Goal: Task Accomplishment & Management: Use online tool/utility

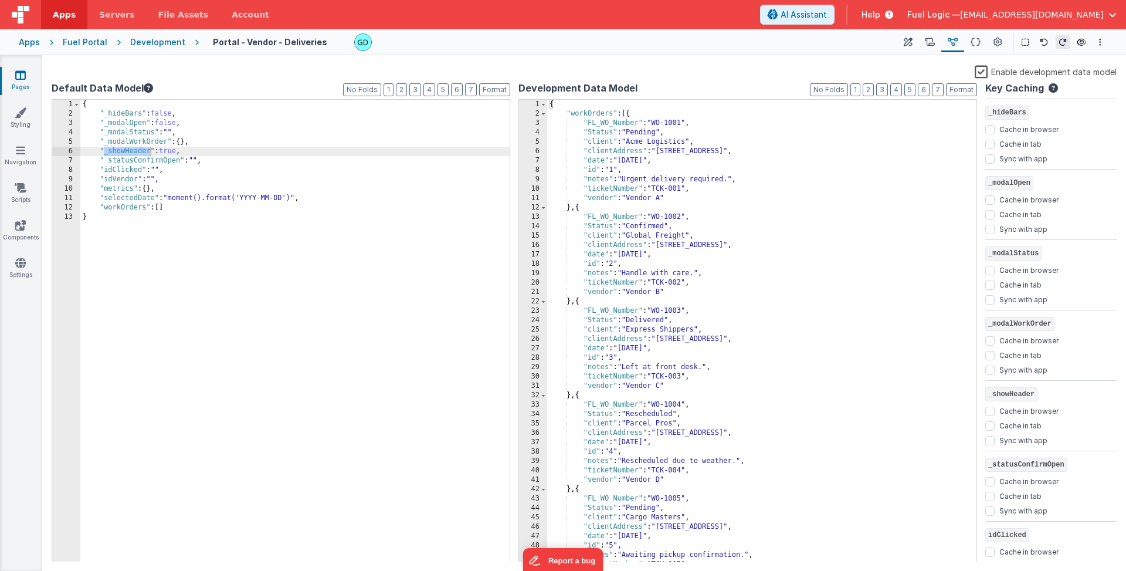
click at [148, 43] on div "Development" at bounding box center [157, 42] width 55 height 12
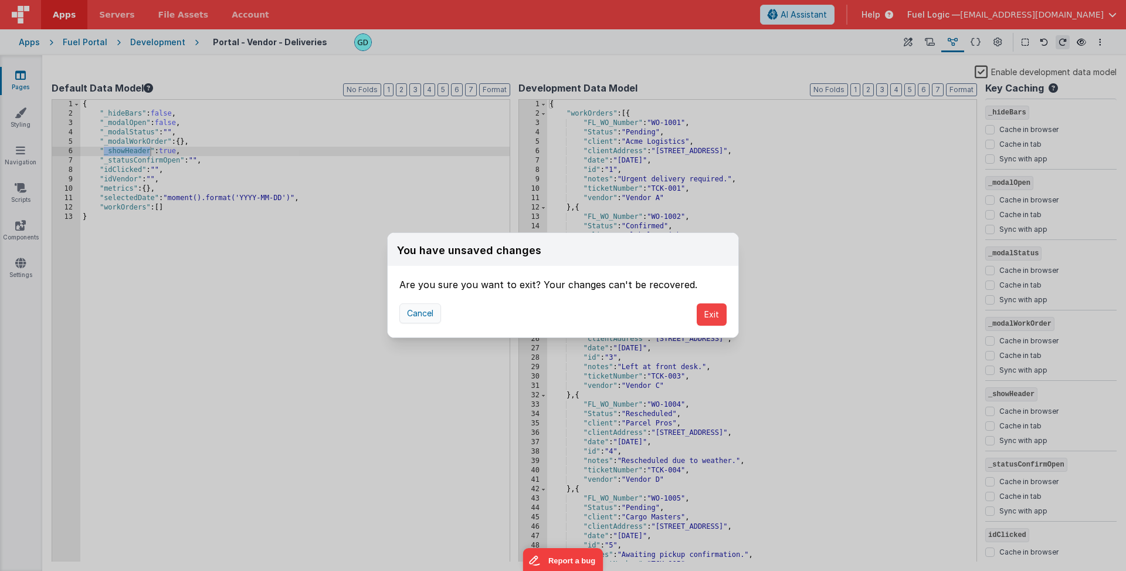
click at [423, 313] on button "Cancel" at bounding box center [420, 313] width 42 height 20
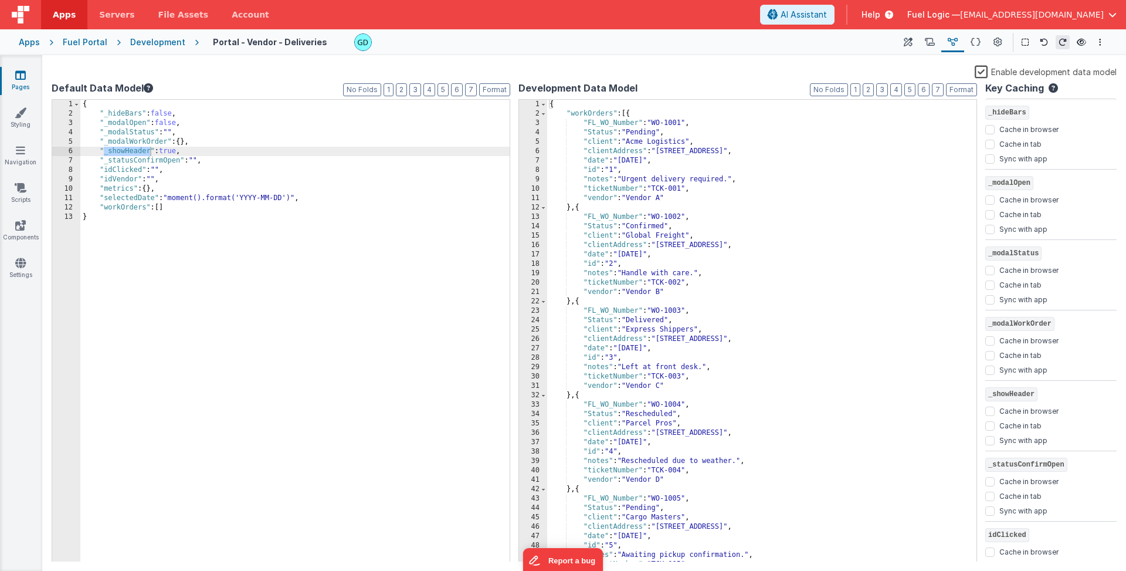
click at [821, 185] on div "{ "workOrders" : [{ "FL_WO_Number" : "WO-1001" , "Status" : "Pending" , "client…" at bounding box center [757, 340] width 420 height 480
click at [821, 42] on icon at bounding box center [976, 42] width 10 height 12
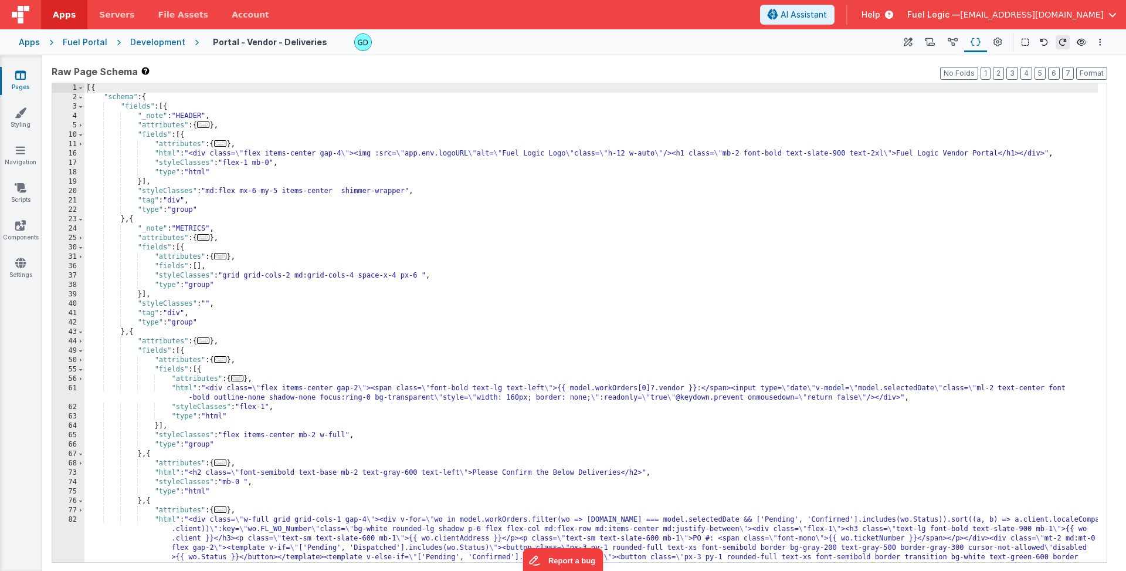
click at [401, 345] on div "[{ "schema" : { "fields" : [{ "_note" : "HEADER" , "attributes" : { ... } , "fi…" at bounding box center [590, 402] width 1013 height 638
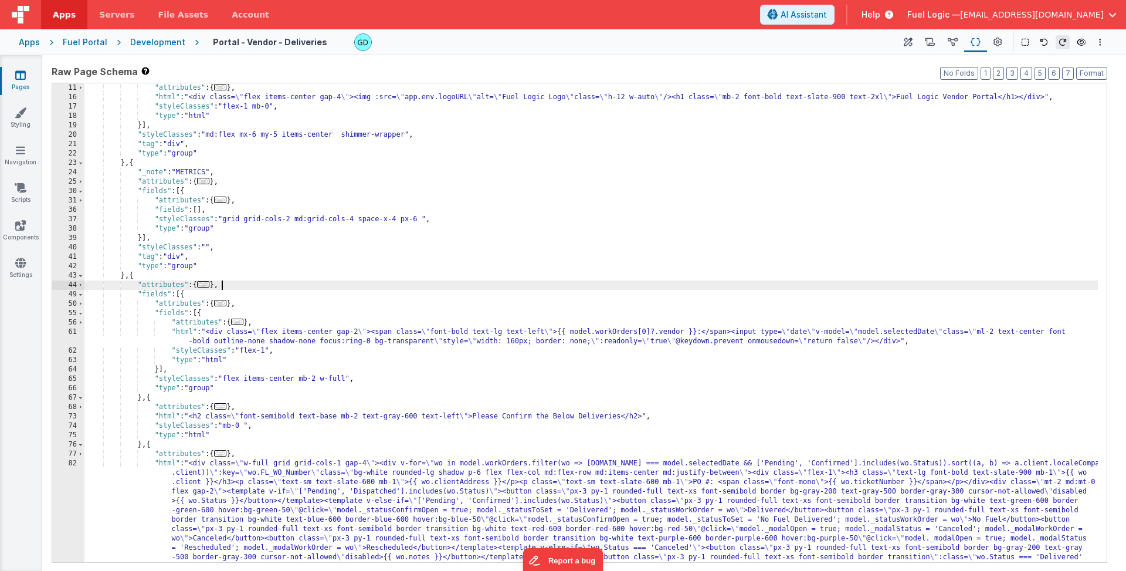
scroll to position [67, 0]
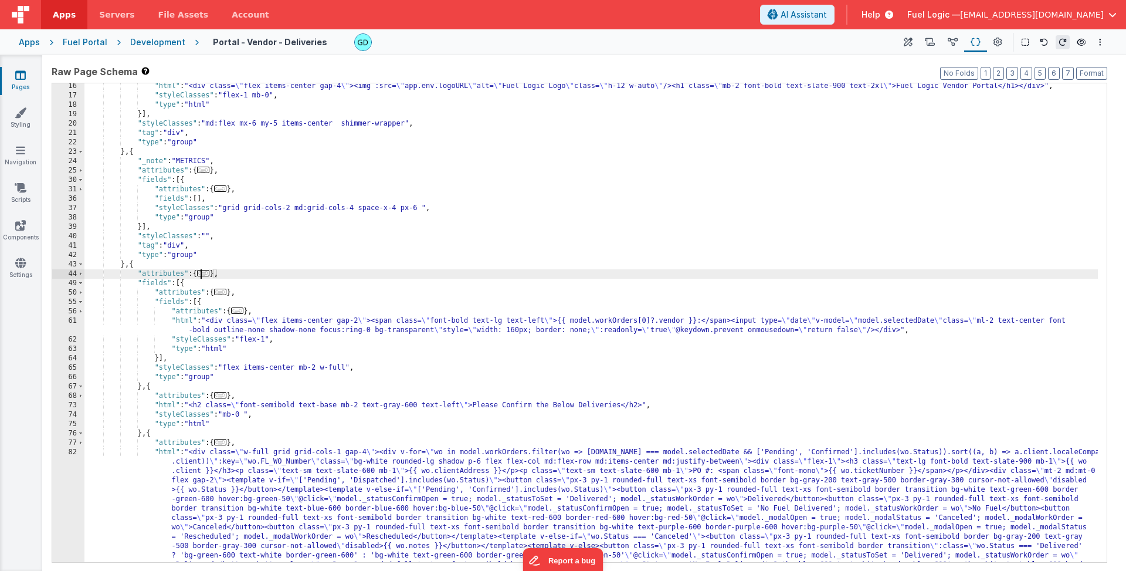
click at [210, 276] on span "..." at bounding box center [203, 273] width 13 height 6
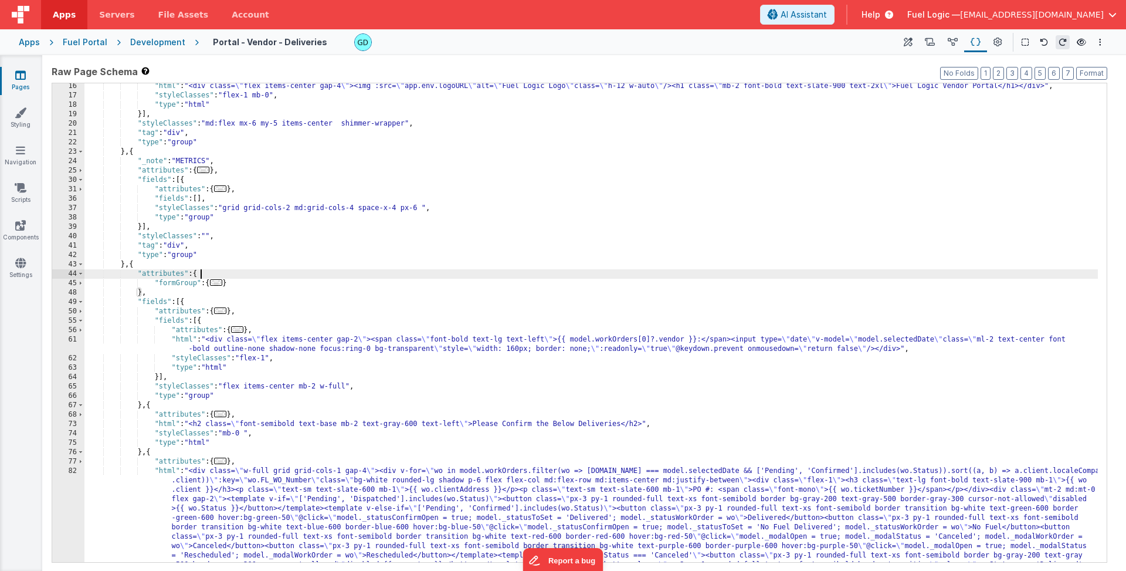
click at [222, 284] on span "..." at bounding box center [216, 282] width 13 height 6
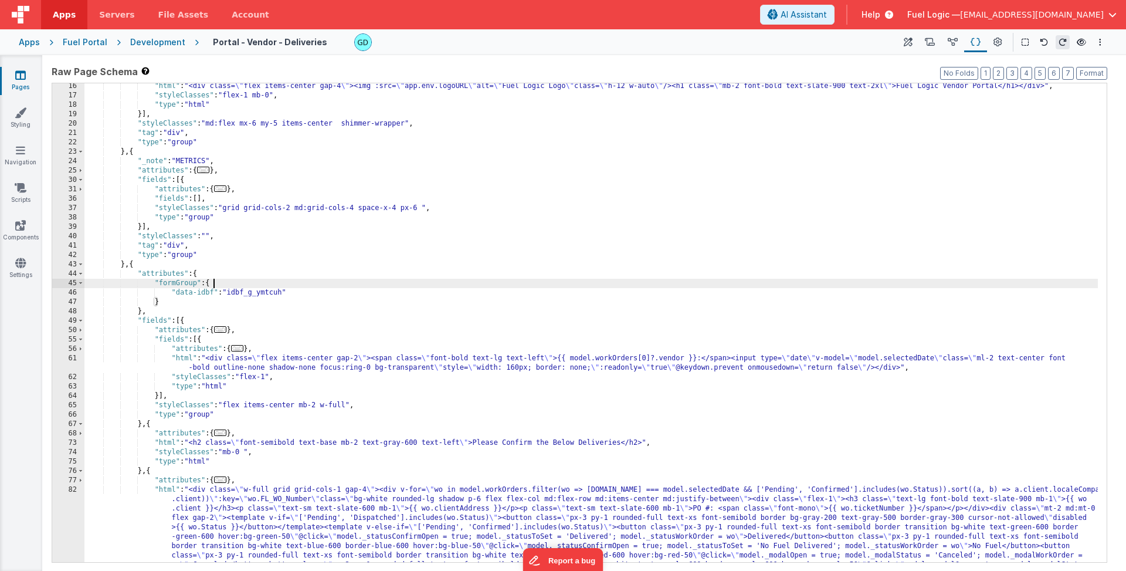
click at [225, 331] on span "..." at bounding box center [220, 329] width 13 height 6
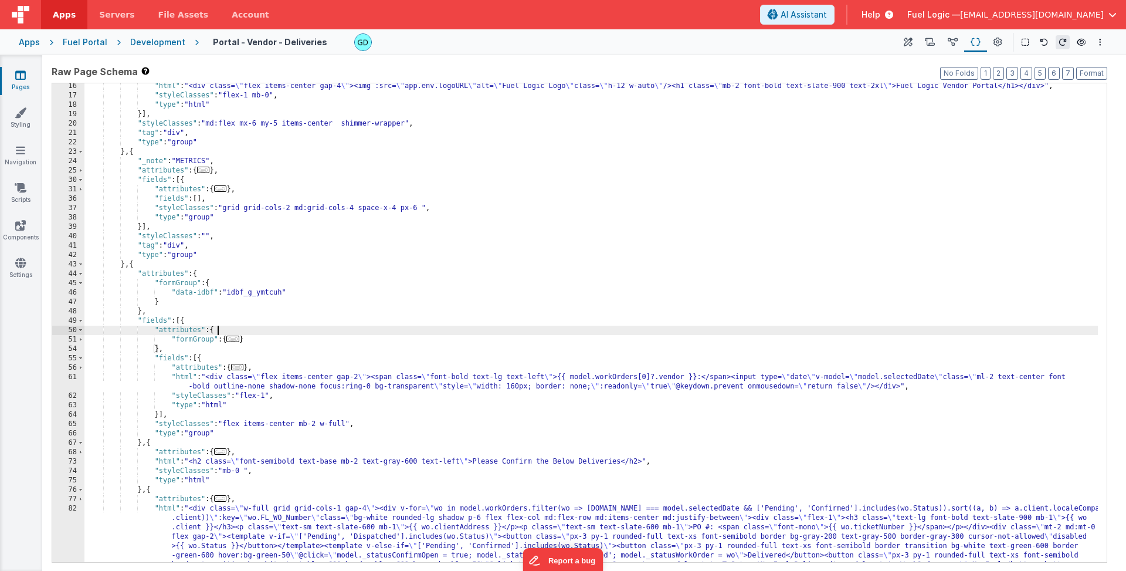
click at [233, 338] on span "..." at bounding box center [232, 338] width 13 height 6
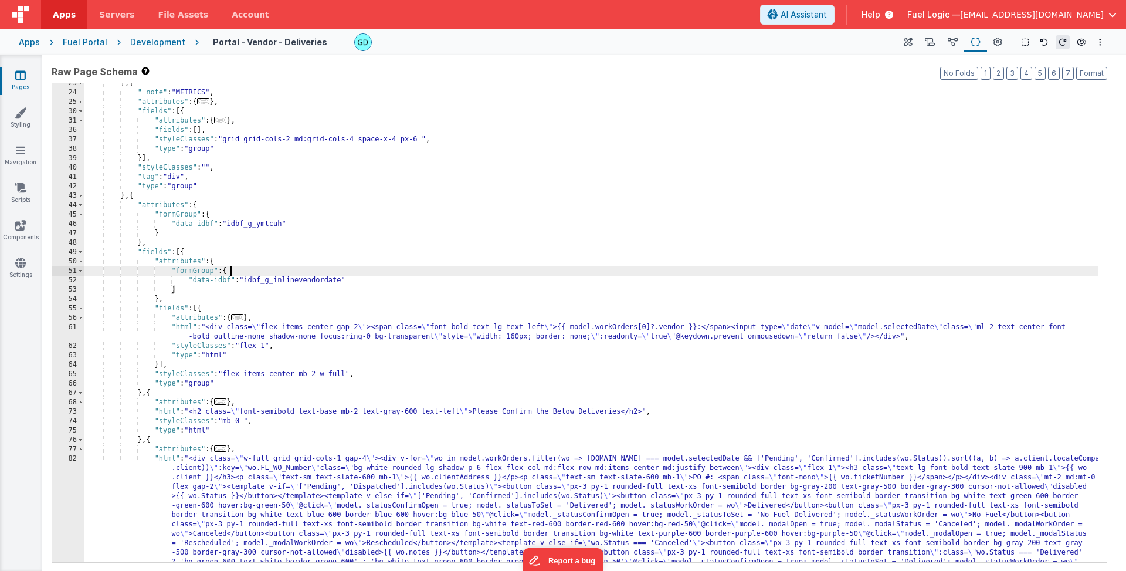
scroll to position [136, 0]
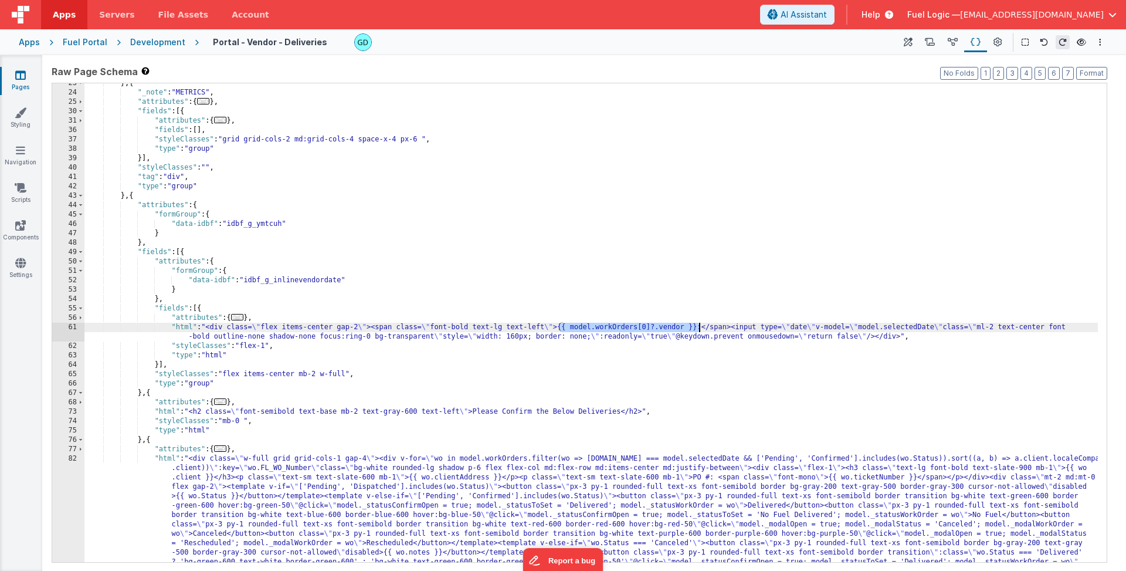
drag, startPoint x: 558, startPoint y: 328, endPoint x: 700, endPoint y: 326, distance: 141.3
click at [700, 326] on div "} , { "_note" : "METRICS" , "attributes" : { ... } , "fields" : [{ "attributes"…" at bounding box center [590, 398] width 1013 height 638
click at [152, 43] on div "Development" at bounding box center [157, 42] width 55 height 12
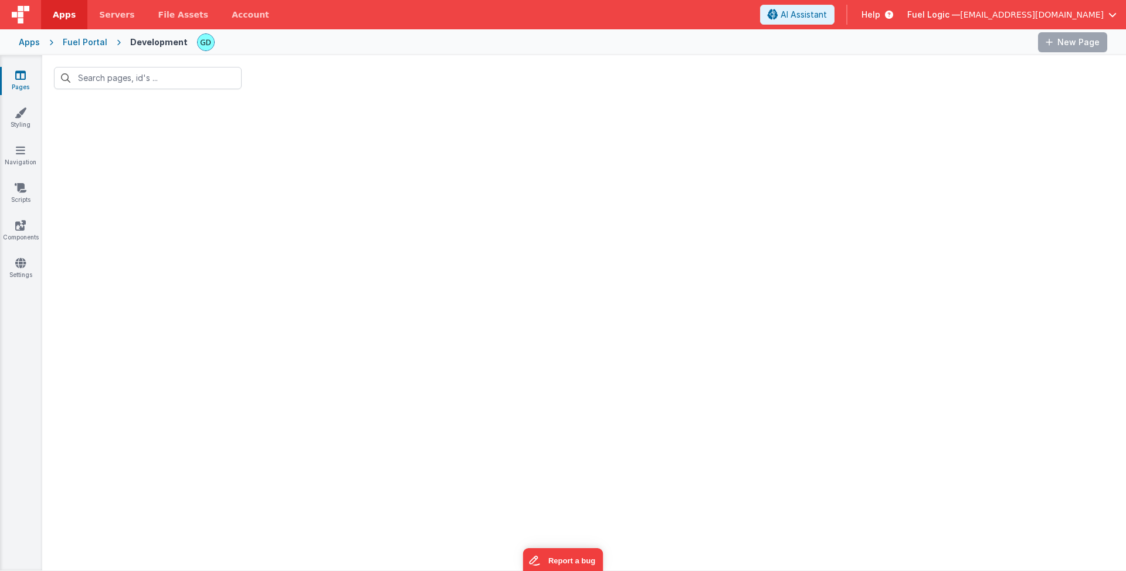
type input "deli"
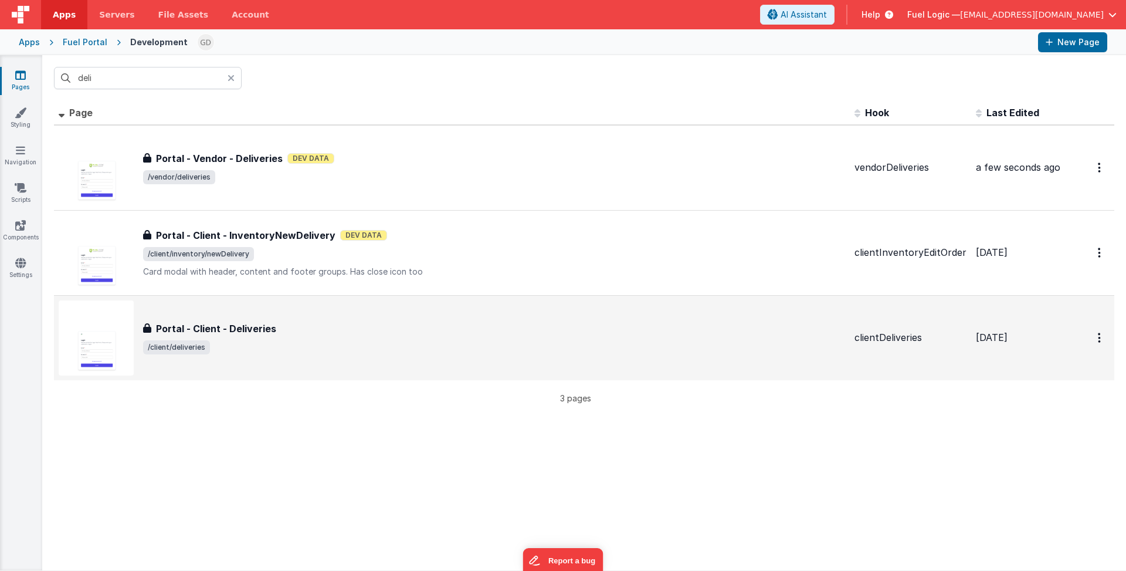
click at [440, 331] on div "Portal - Client - Deliveries" at bounding box center [494, 328] width 702 height 14
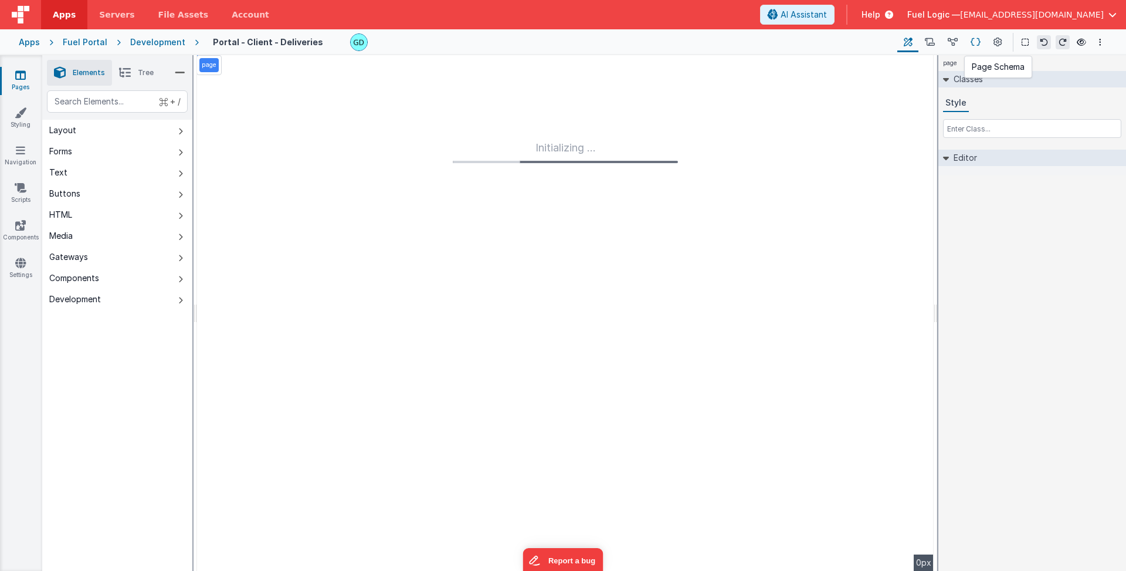
click at [821, 44] on icon at bounding box center [976, 42] width 10 height 12
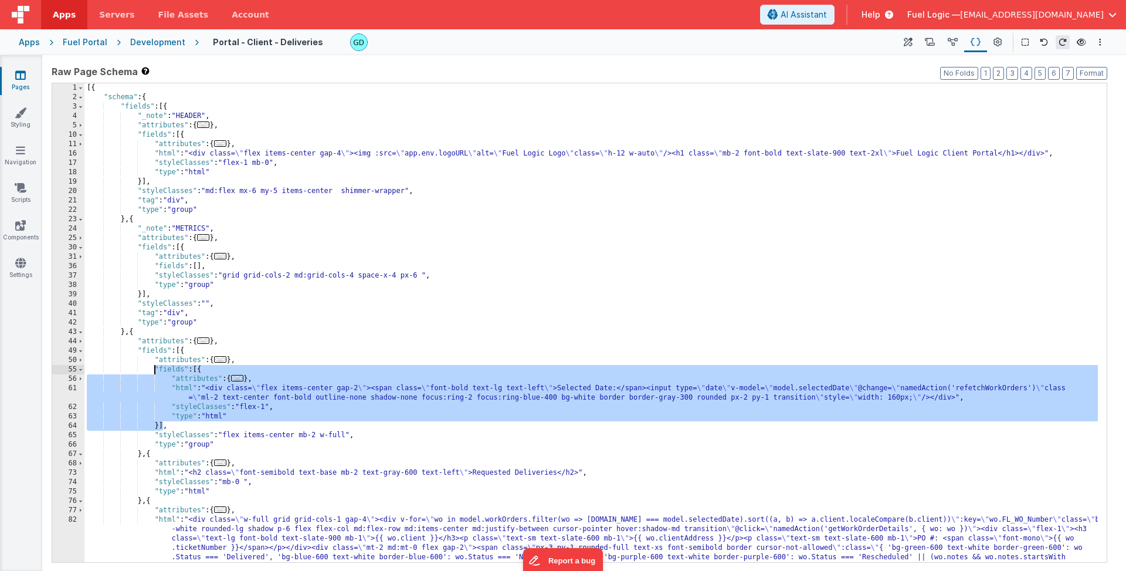
drag, startPoint x: 164, startPoint y: 428, endPoint x: 156, endPoint y: 365, distance: 62.6
click at [156, 365] on div "[{ "schema" : { "fields" : [{ "_note" : "HEADER" , "attributes" : { ... } , "fi…" at bounding box center [590, 355] width 1013 height 544
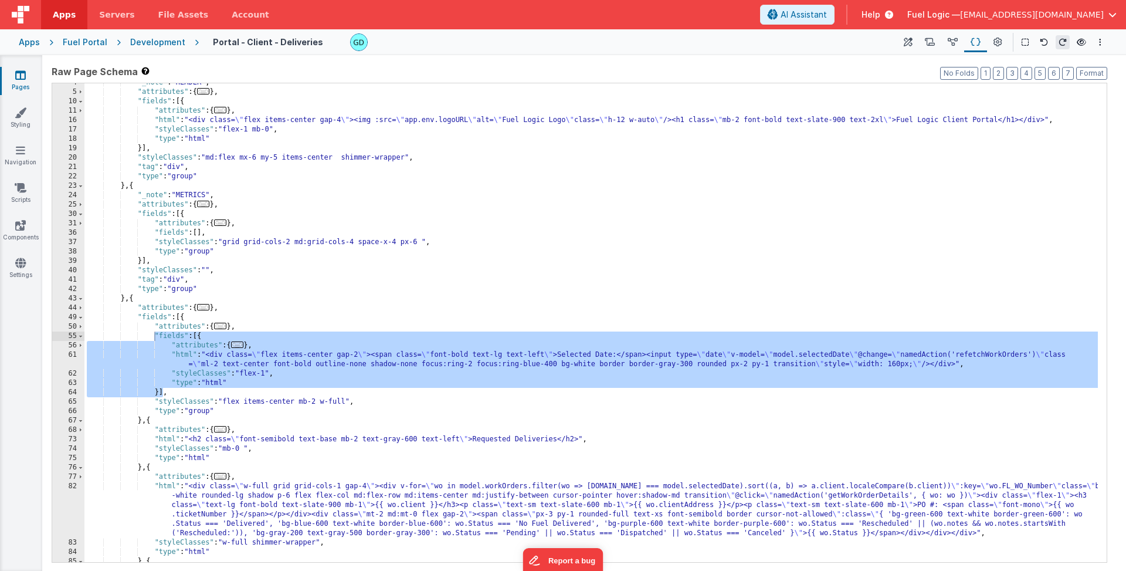
click at [155, 40] on div "Development" at bounding box center [157, 42] width 55 height 12
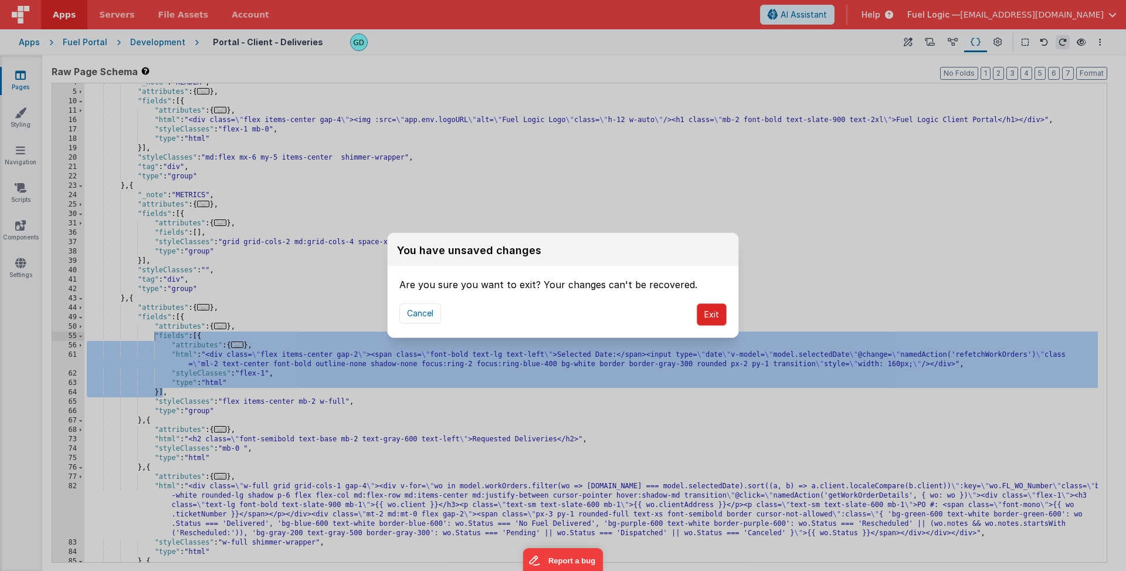
click at [717, 308] on button "Exit" at bounding box center [712, 314] width 30 height 22
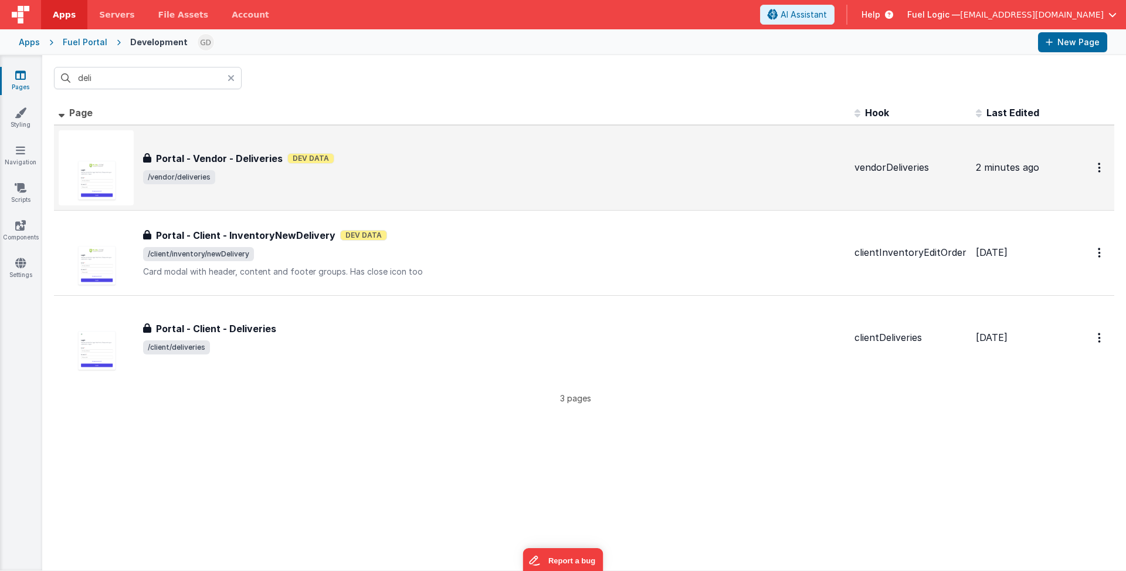
click at [322, 176] on span "/vendor/deliveries" at bounding box center [494, 177] width 702 height 14
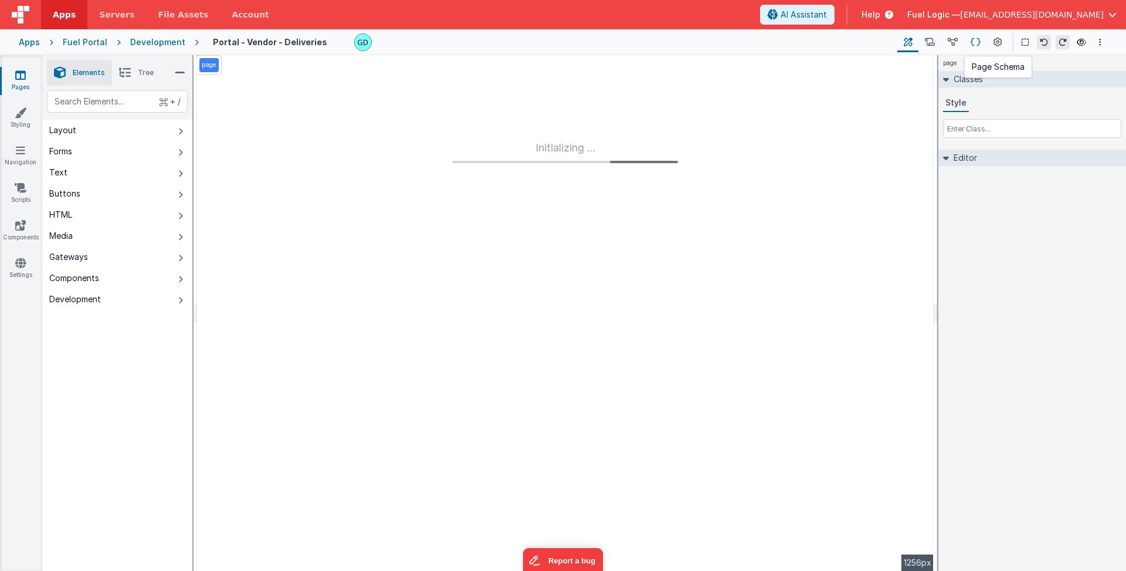
click at [821, 42] on icon at bounding box center [976, 42] width 10 height 12
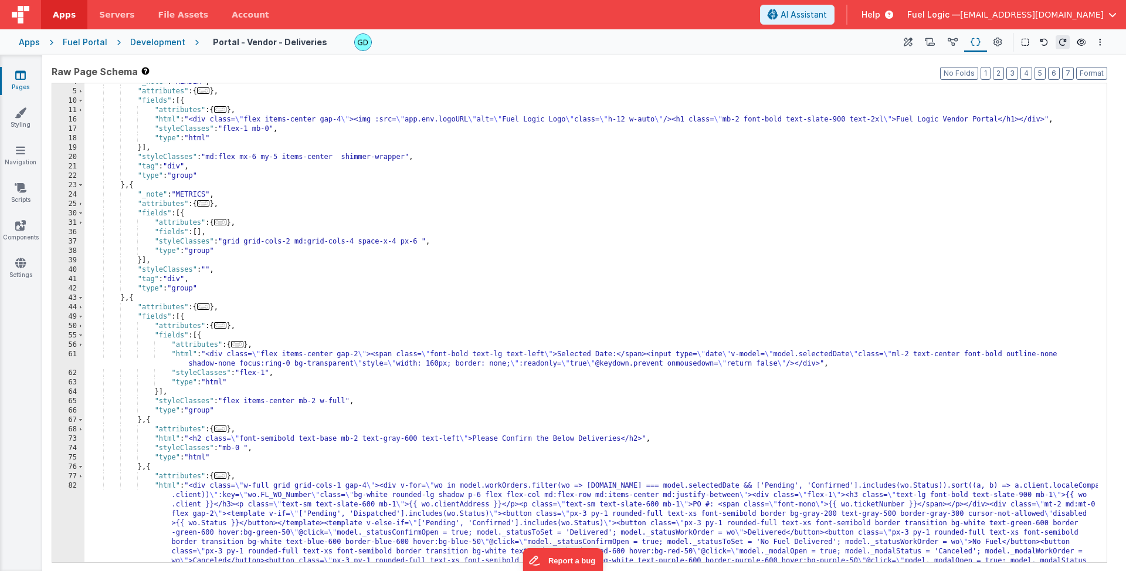
scroll to position [87, 0]
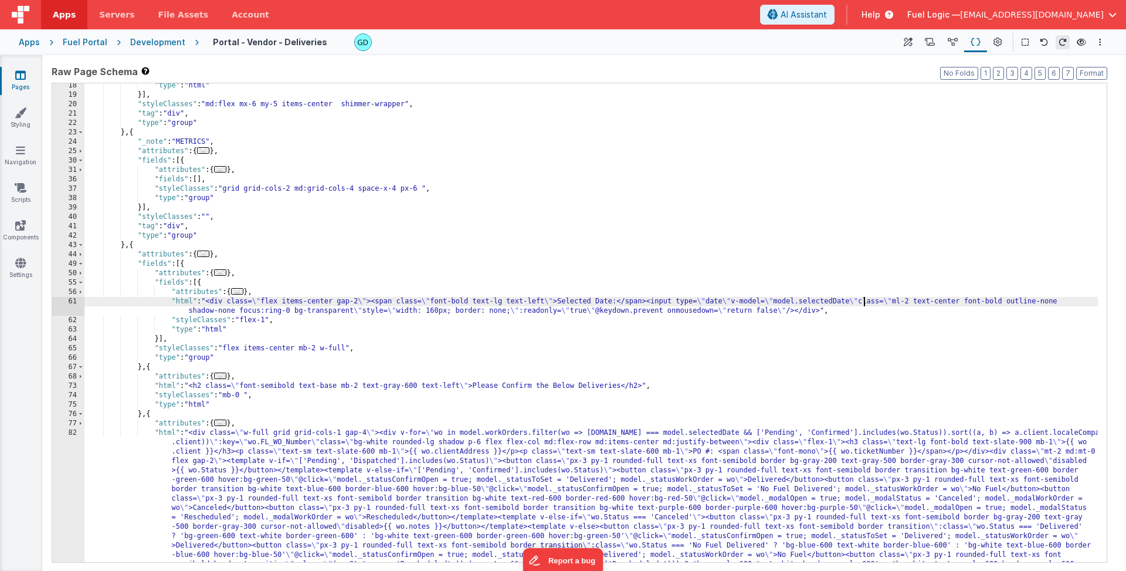
click at [821, 305] on div ""type" : "html" }] , "styleClasses" : "md:flex mx-6 my-5 items-center shimmer-w…" at bounding box center [590, 400] width 1013 height 638
click at [581, 310] on div ""type" : "html" }] , "styleClasses" : "md:flex mx-6 my-5 items-center shimmer-w…" at bounding box center [590, 400] width 1013 height 638
click at [821, 300] on div ""type" : "html" }] , "styleClasses" : "md:flex mx-6 my-5 items-center shimmer-w…" at bounding box center [590, 400] width 1013 height 638
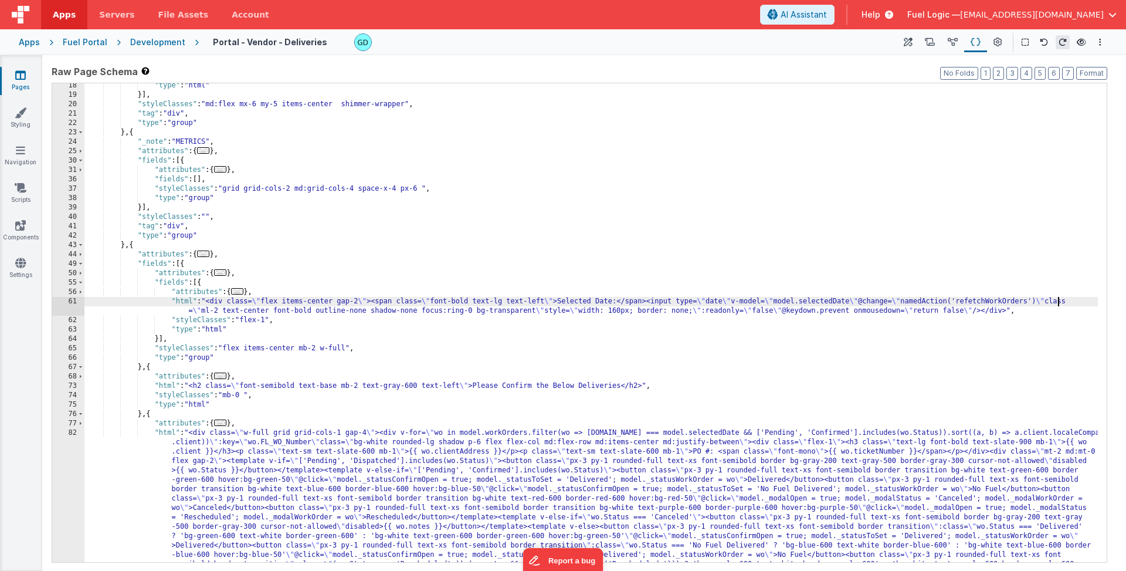
click at [470, 311] on div ""type" : "html" }] , "styleClasses" : "md:flex mx-6 my-5 items-center shimmer-w…" at bounding box center [590, 400] width 1013 height 638
drag, startPoint x: 476, startPoint y: 311, endPoint x: 534, endPoint y: 311, distance: 57.5
click at [534, 311] on div ""type" : "html" }] , "styleClasses" : "md:flex mx-6 my-5 items-center shimmer-w…" at bounding box center [590, 400] width 1013 height 638
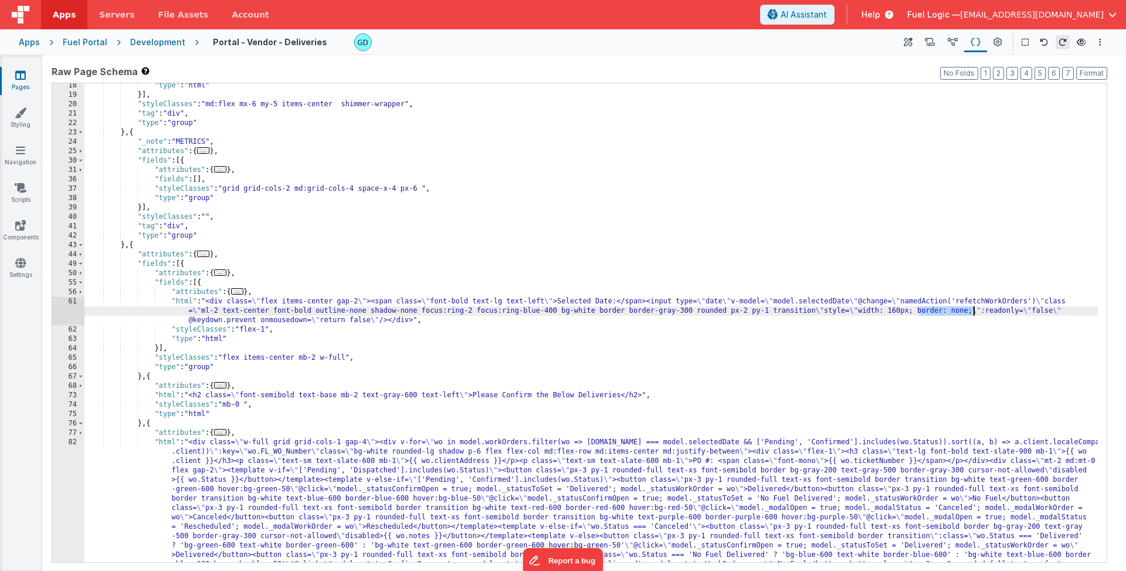
drag, startPoint x: 918, startPoint y: 311, endPoint x: 973, endPoint y: 311, distance: 54.5
click at [821, 311] on div ""type" : "html" }] , "styleClasses" : "md:flex mx-6 my-5 items-center shimmer-w…" at bounding box center [590, 400] width 1013 height 638
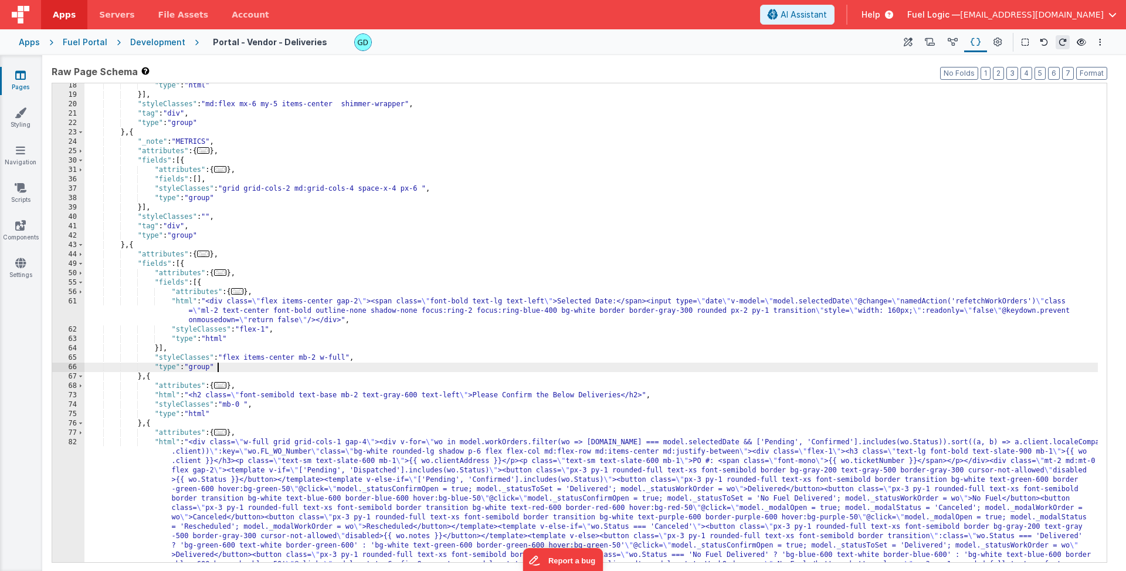
click at [711, 362] on div ""type" : "html" }] , "styleClasses" : "md:flex mx-6 my-5 items-center shimmer-w…" at bounding box center [590, 400] width 1013 height 638
click at [821, 43] on icon at bounding box center [930, 42] width 10 height 12
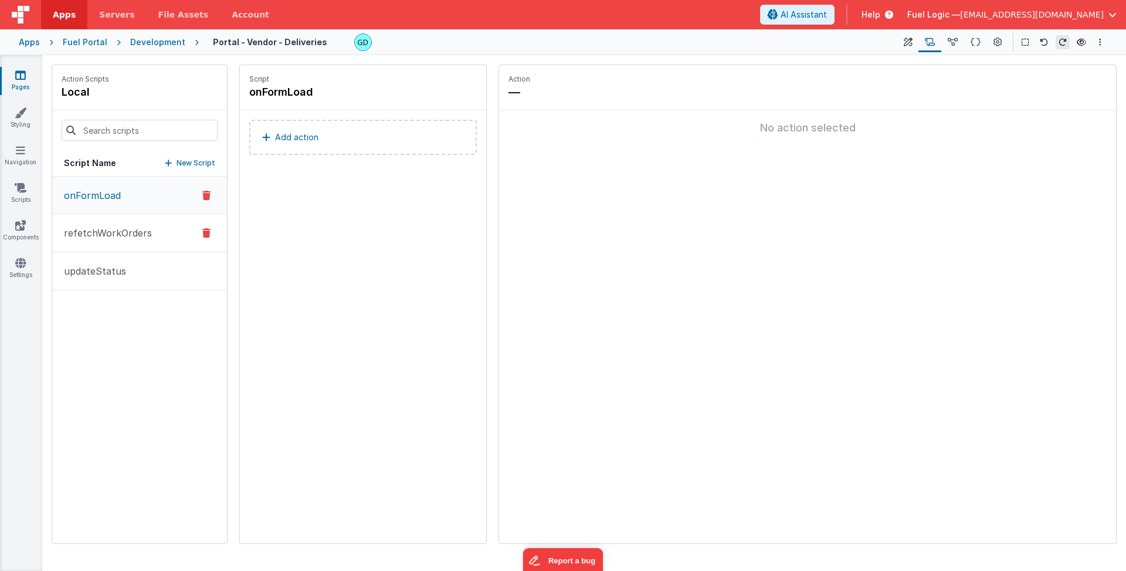
click at [90, 239] on p "refetchWorkOrders" at bounding box center [104, 233] width 95 height 14
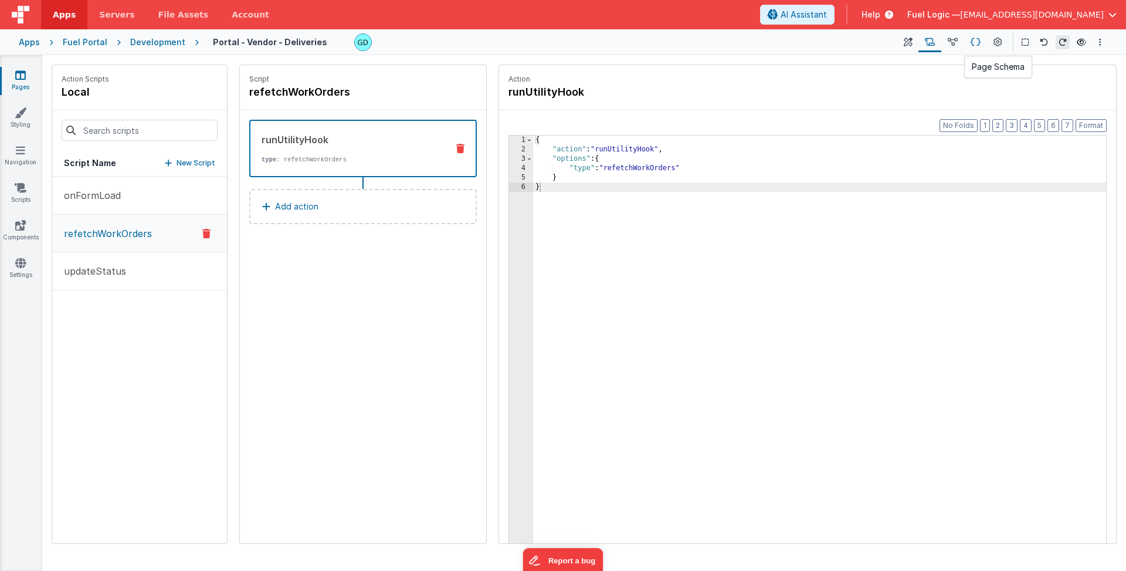
click at [821, 42] on icon at bounding box center [976, 42] width 10 height 12
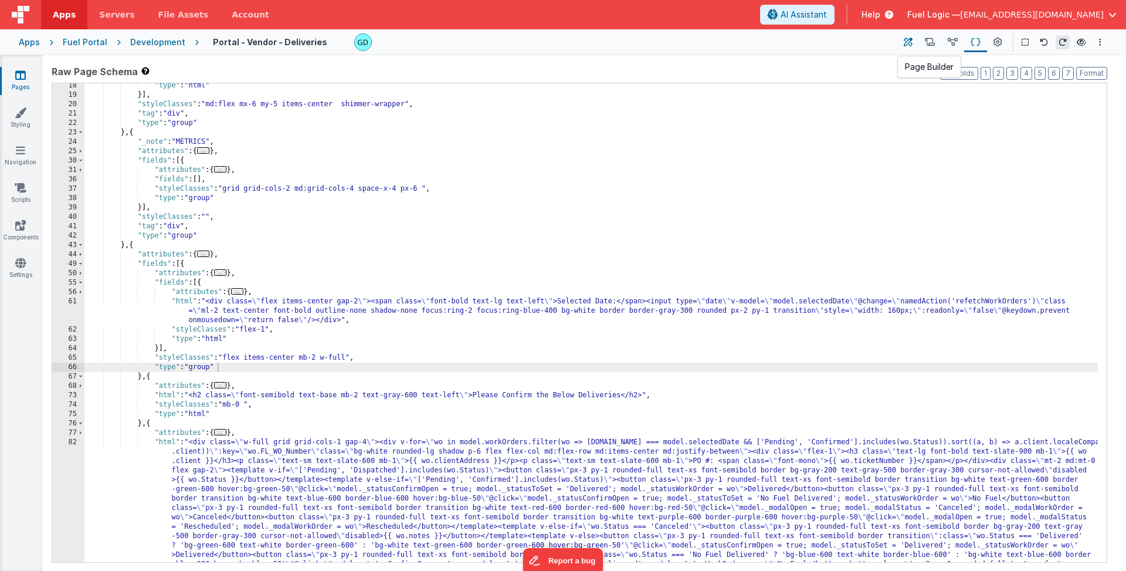
click at [821, 40] on icon at bounding box center [908, 42] width 9 height 12
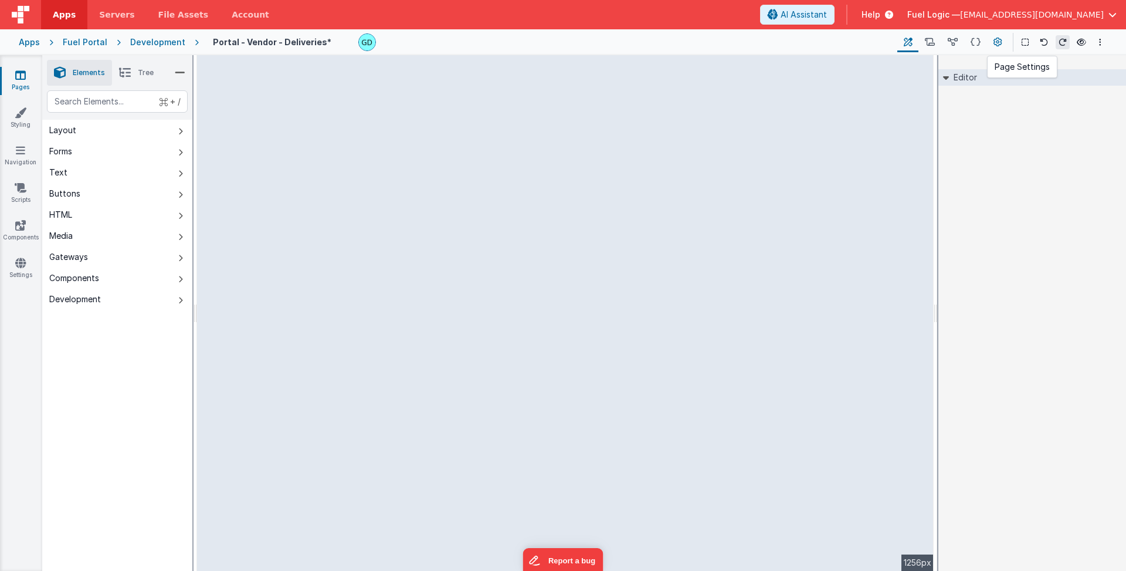
click at [821, 45] on button at bounding box center [997, 42] width 21 height 20
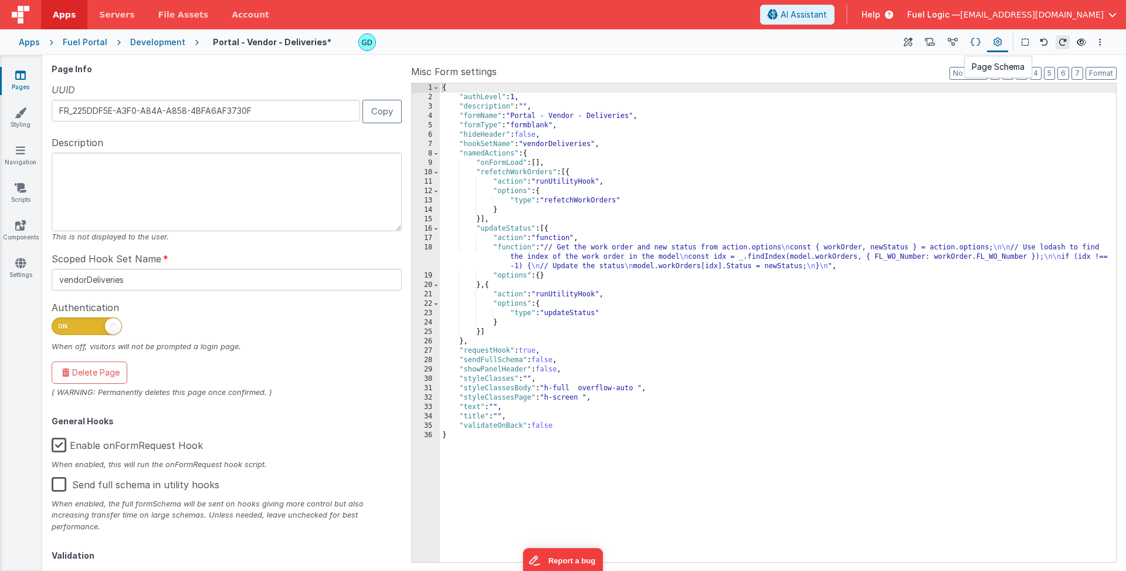
click at [821, 44] on icon at bounding box center [976, 42] width 10 height 12
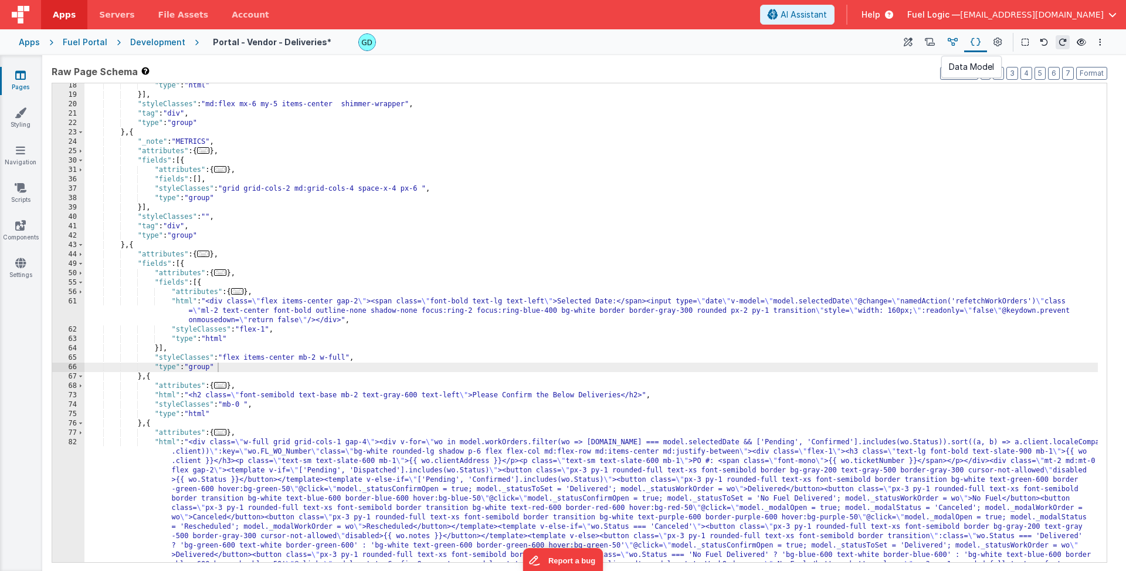
click at [821, 43] on icon at bounding box center [953, 42] width 10 height 12
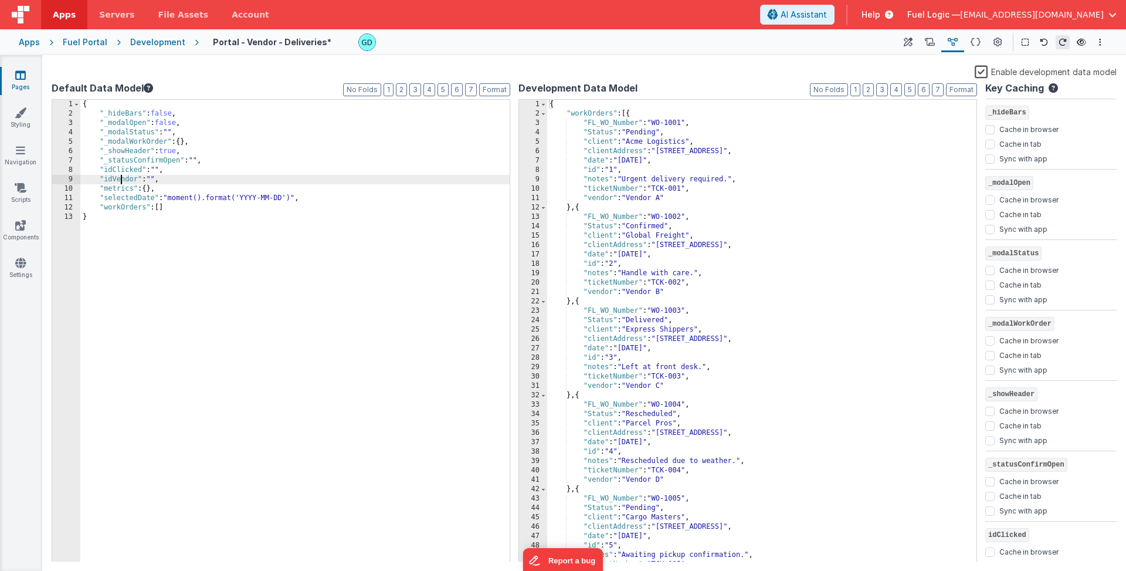
click at [121, 182] on div "{ "_hideBars" : false , "_modalOpen" : false , "_modalStatus" : "" , "_modalWor…" at bounding box center [294, 340] width 429 height 480
click at [19, 105] on div "Pages Styling Navigation Scripts Components Settings" at bounding box center [21, 312] width 42 height 515
click at [25, 115] on icon at bounding box center [21, 113] width 12 height 12
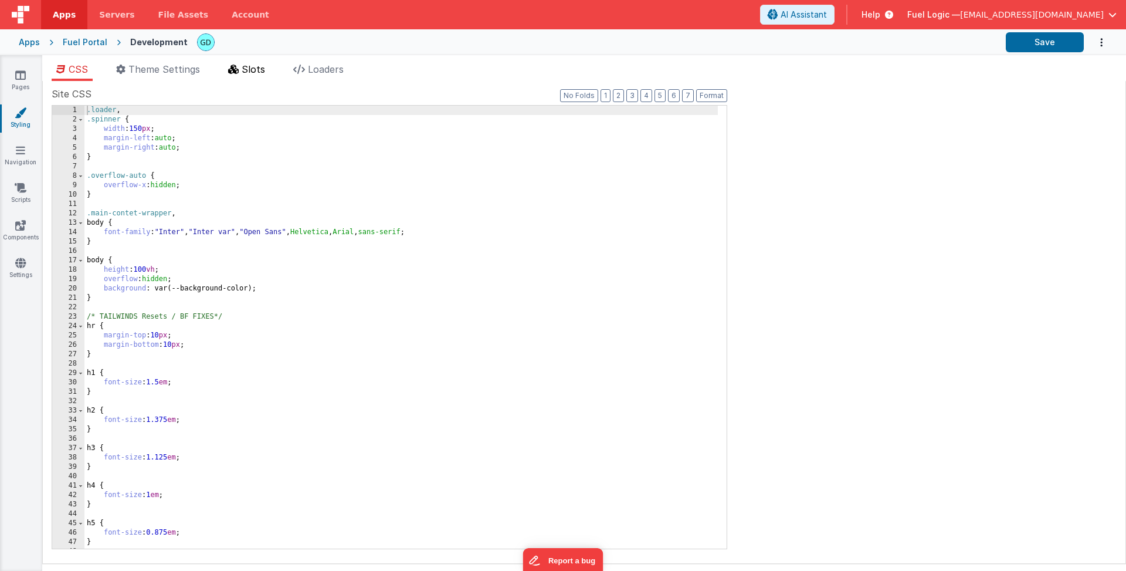
click at [228, 72] on li "Slots" at bounding box center [246, 71] width 46 height 19
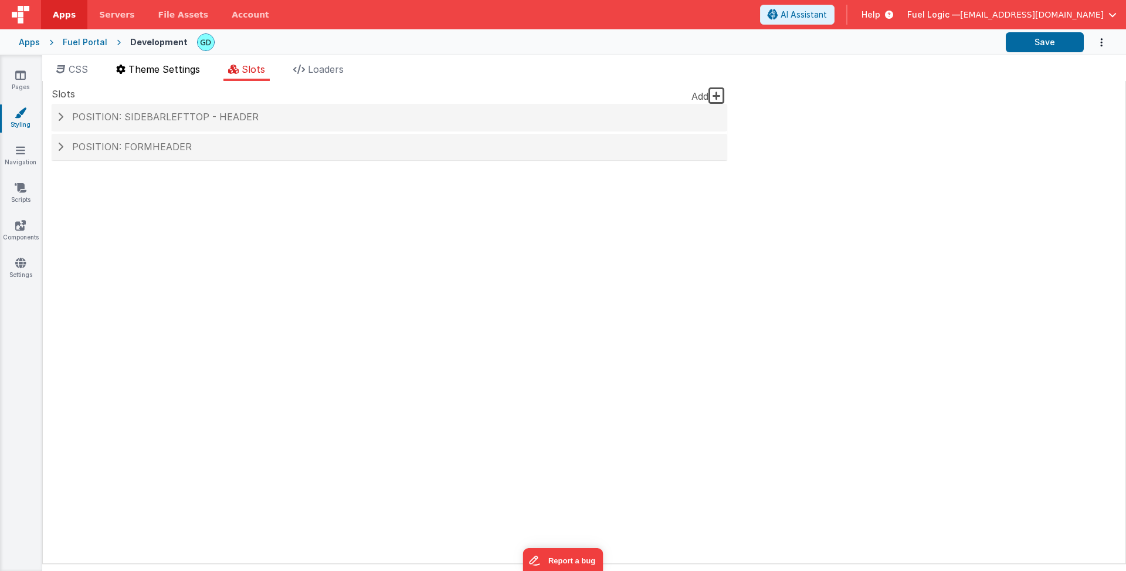
click at [154, 73] on span "Theme Settings" at bounding box center [164, 69] width 72 height 12
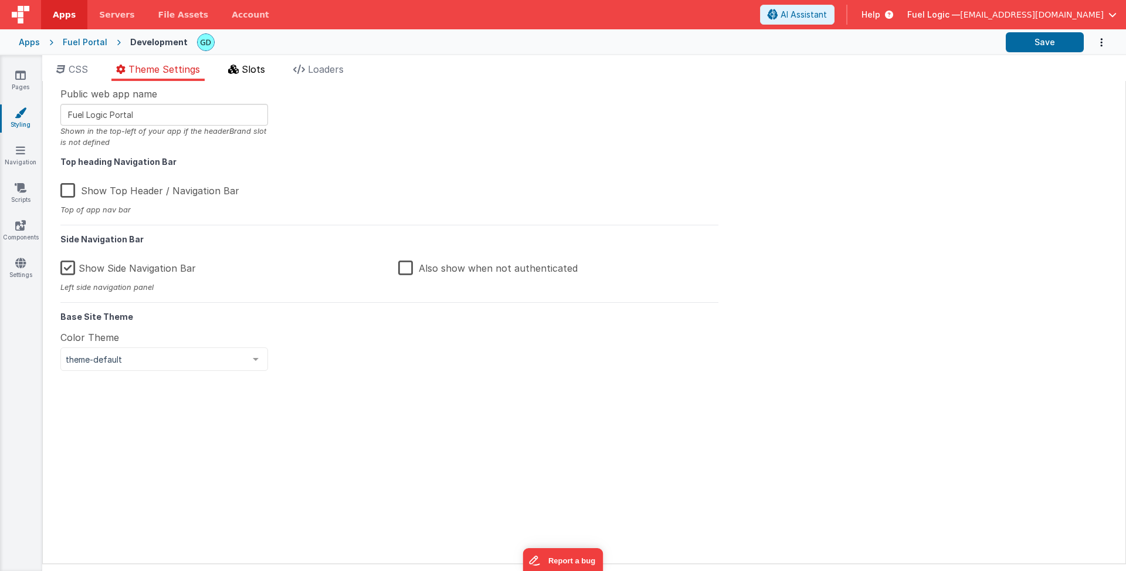
click at [246, 73] on span "Slots" at bounding box center [253, 69] width 23 height 12
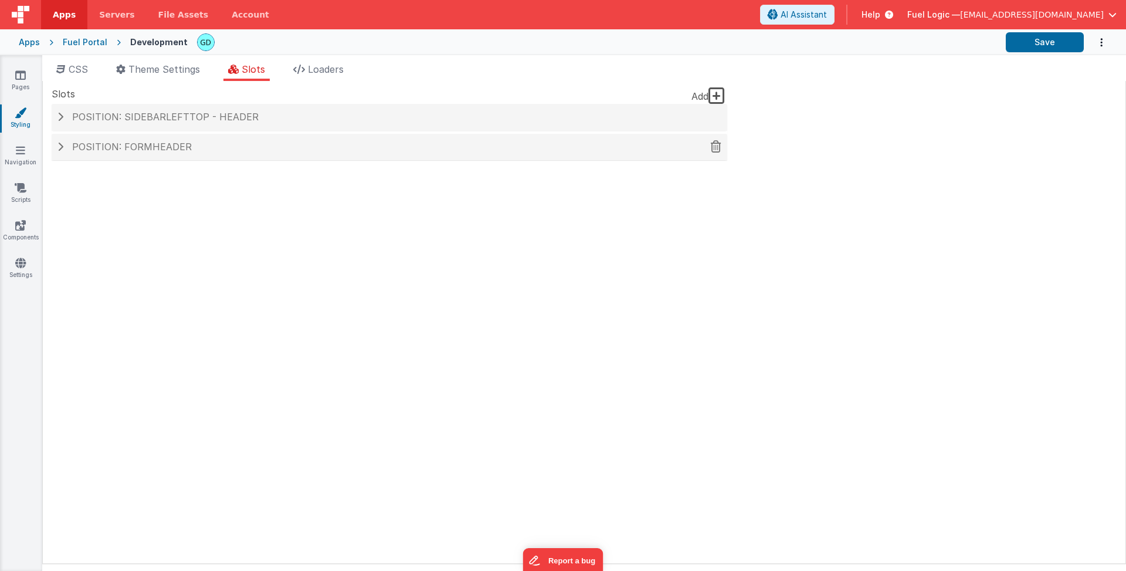
click at [198, 141] on div "Position: formHeader" at bounding box center [390, 147] width 676 height 27
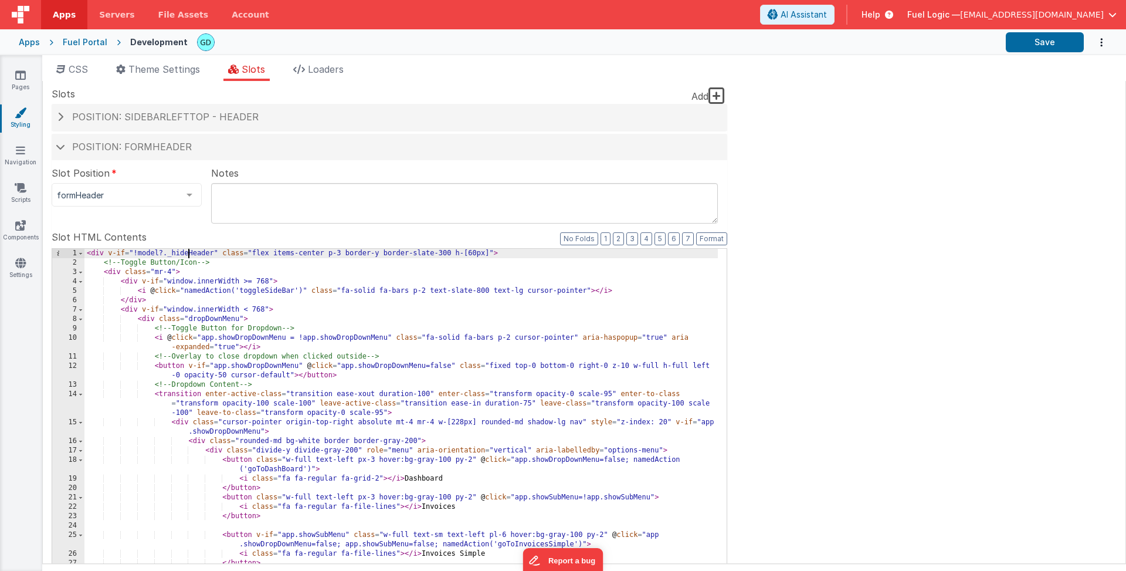
click at [189, 251] on div "< div v-if = "!model?._hideHeader" class = "flex items-center p-3 border-y bord…" at bounding box center [400, 448] width 633 height 399
click at [187, 255] on div "< div v-if = "!model?._hideHeader" class = "flex items-center p-3 border-y bord…" at bounding box center [400, 448] width 633 height 399
click at [32, 81] on link "Pages" at bounding box center [20, 80] width 42 height 23
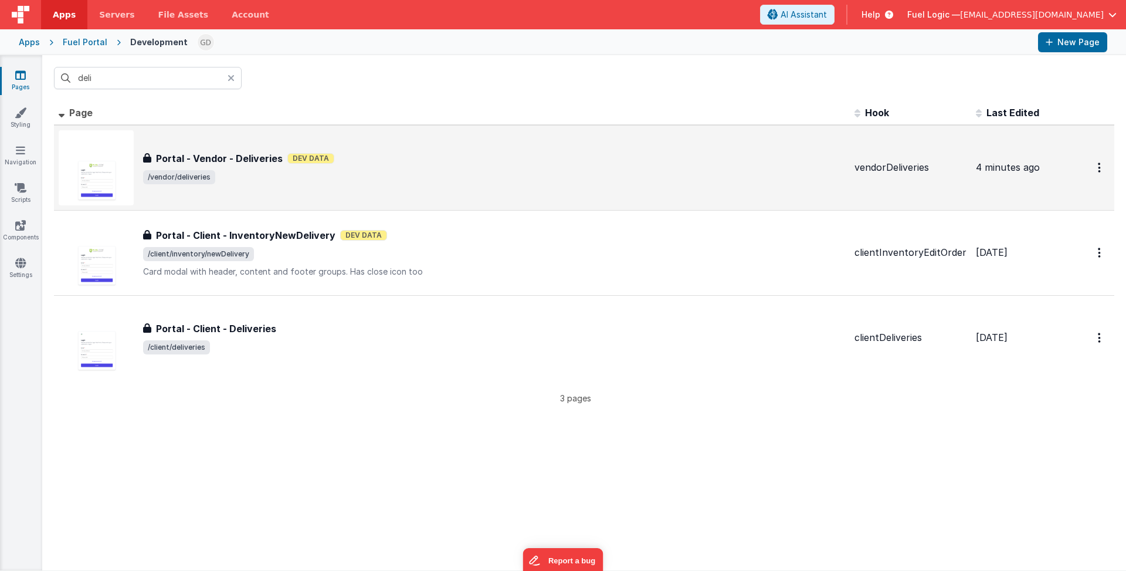
click at [388, 179] on span "/vendor/deliveries" at bounding box center [494, 177] width 702 height 14
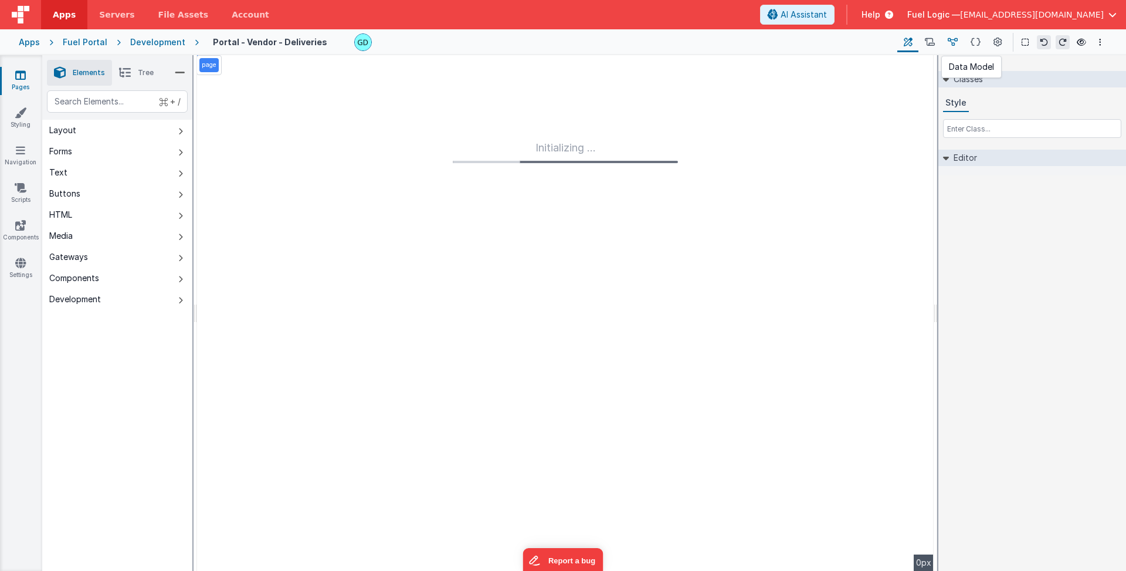
click at [821, 43] on button at bounding box center [952, 42] width 23 height 20
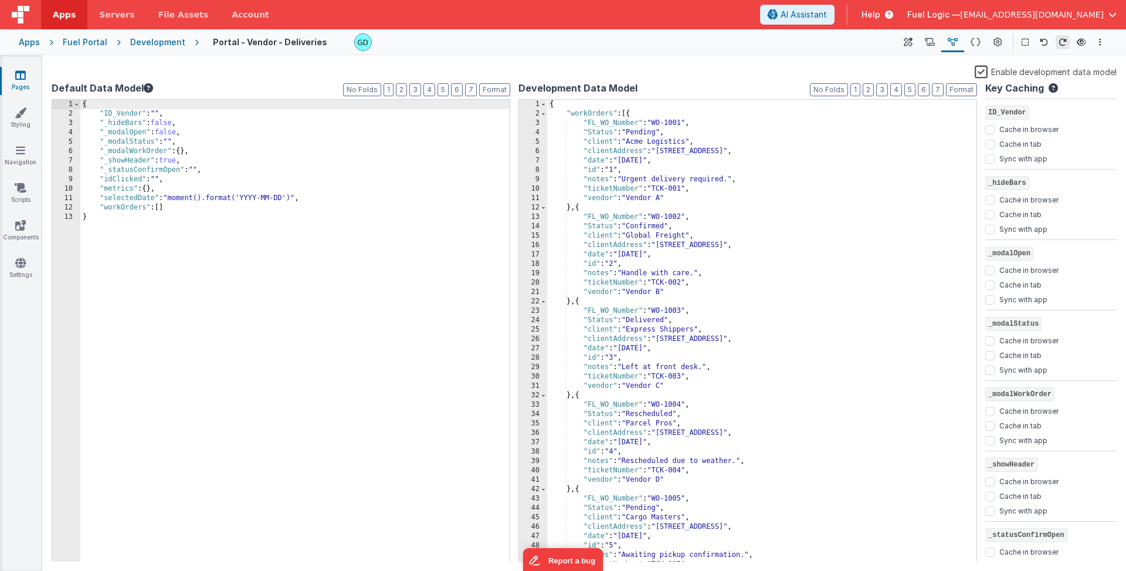
click at [198, 160] on div "{ "ID_Vendor" : "" , "_hideBars" : false , "_modalOpen" : false , "_modalStatus…" at bounding box center [294, 340] width 429 height 480
paste textarea
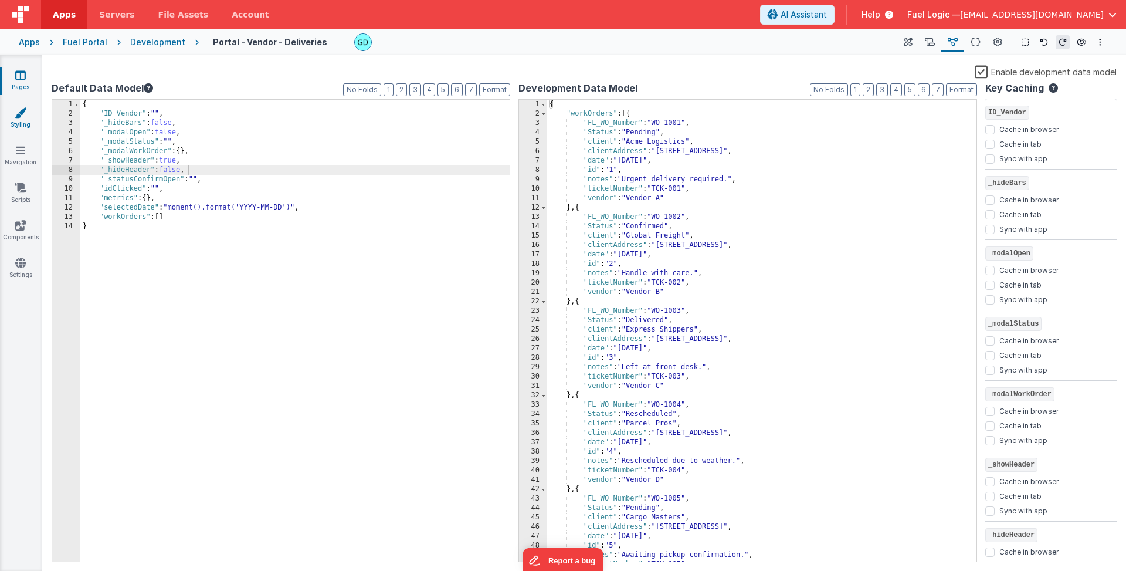
click at [22, 123] on link "Styling" at bounding box center [20, 118] width 42 height 23
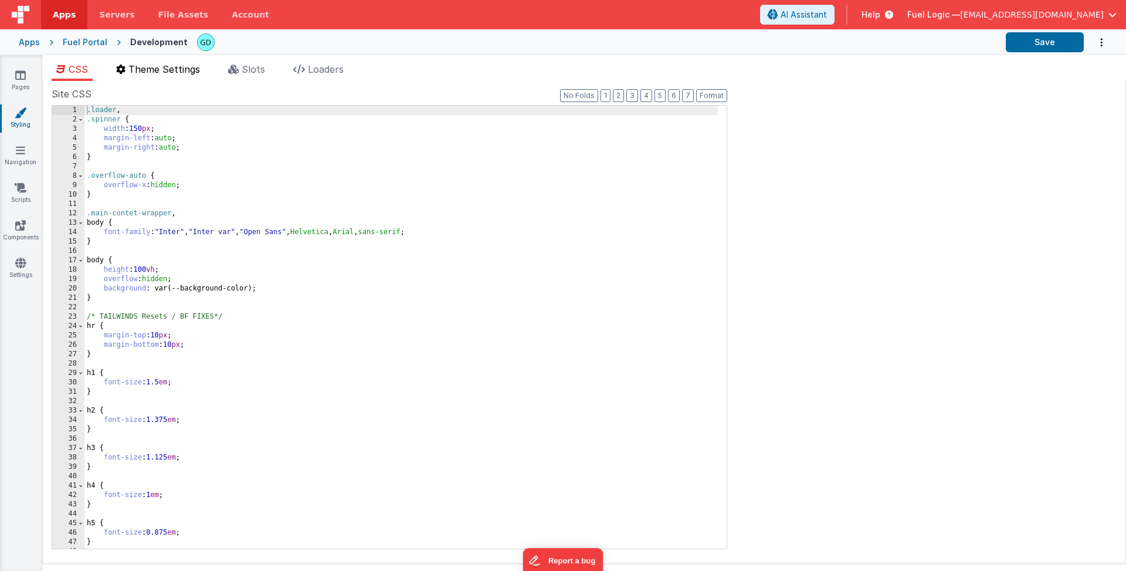
click at [192, 76] on li "Theme Settings" at bounding box center [157, 71] width 93 height 19
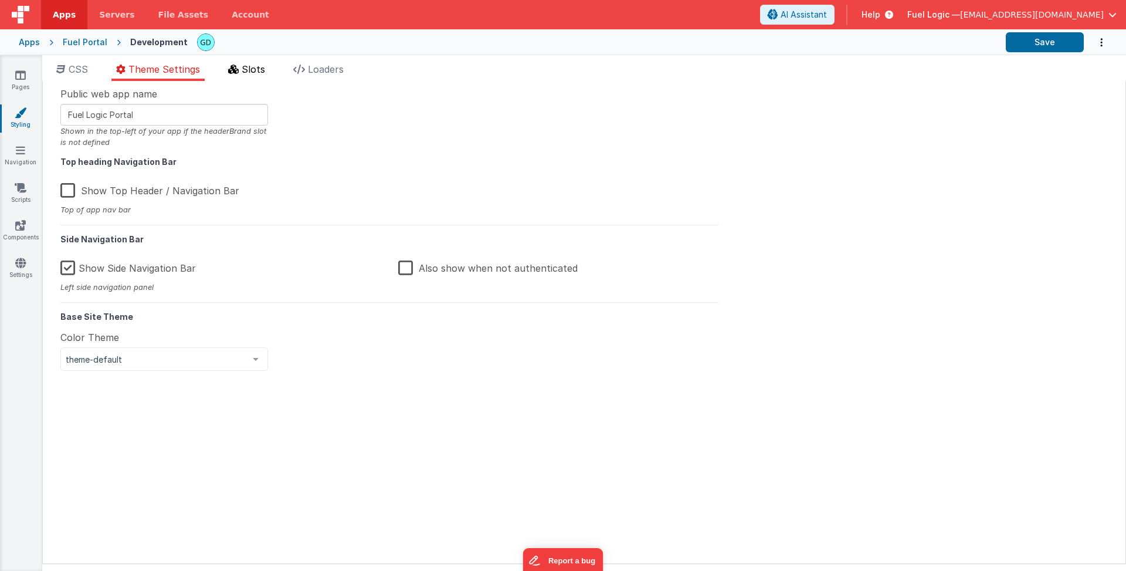
click at [239, 72] on icon at bounding box center [233, 69] width 11 height 9
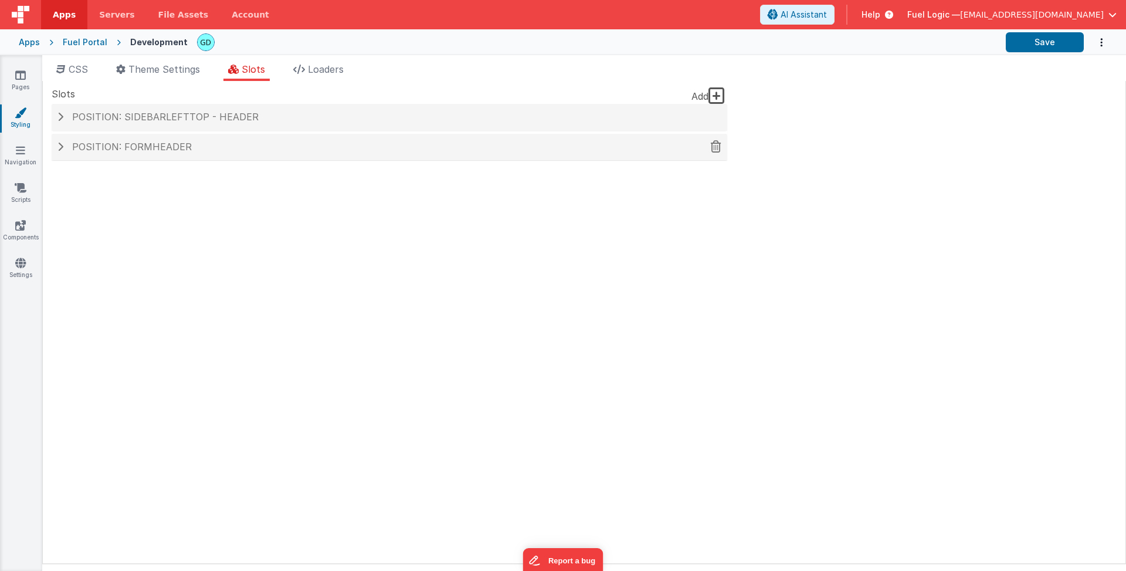
click at [245, 143] on h4 "Position: formHeader" at bounding box center [389, 147] width 664 height 11
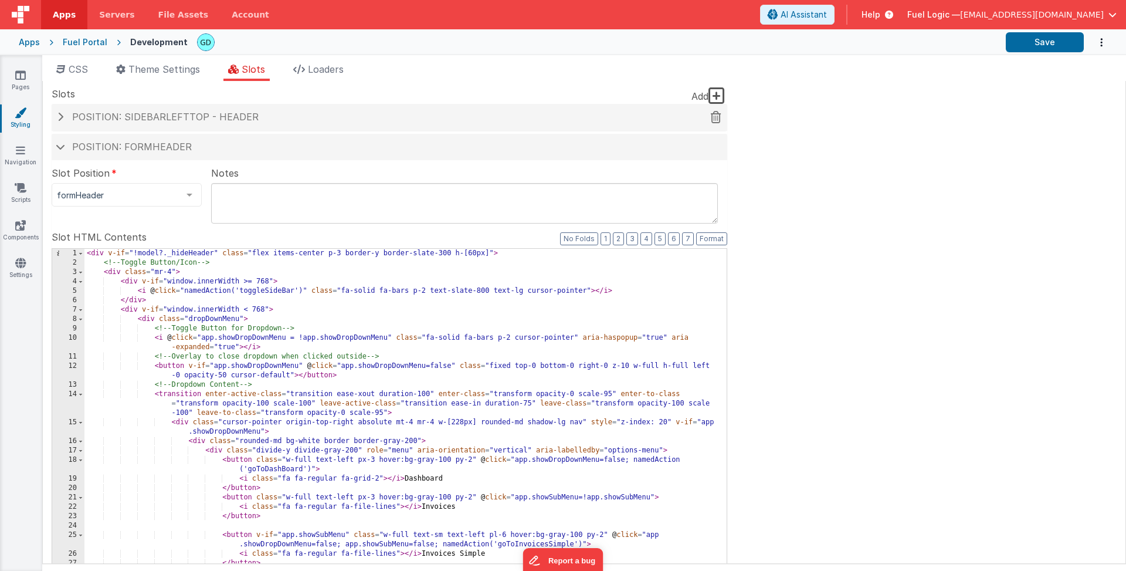
click at [300, 116] on h4 "Position: sidebarLeftTop - header" at bounding box center [389, 117] width 664 height 11
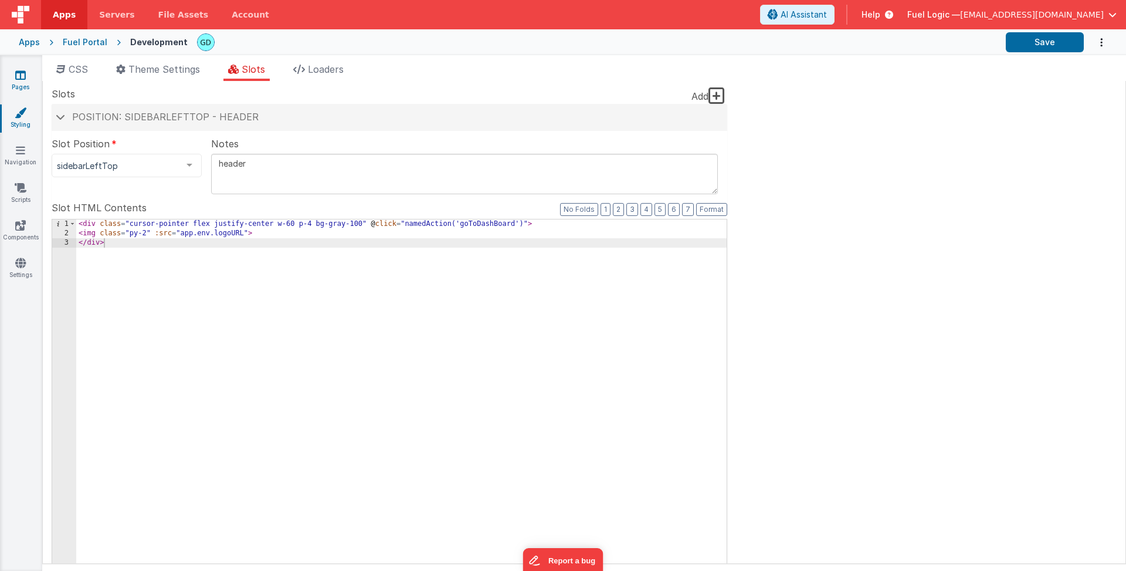
click at [28, 79] on link "Pages" at bounding box center [20, 80] width 42 height 23
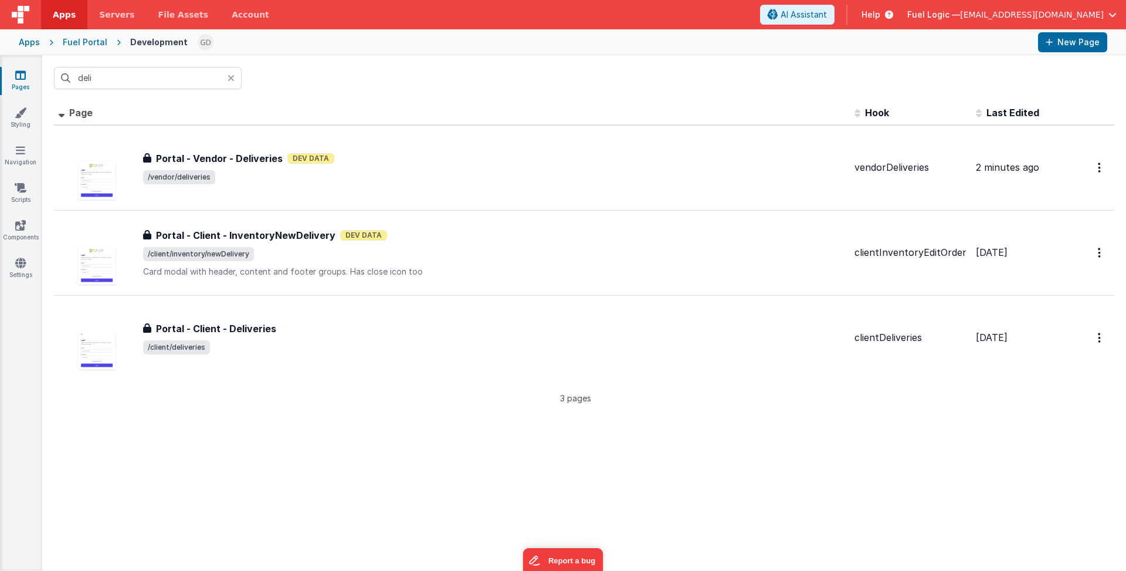
click at [94, 44] on div "Fuel Portal" at bounding box center [85, 42] width 45 height 12
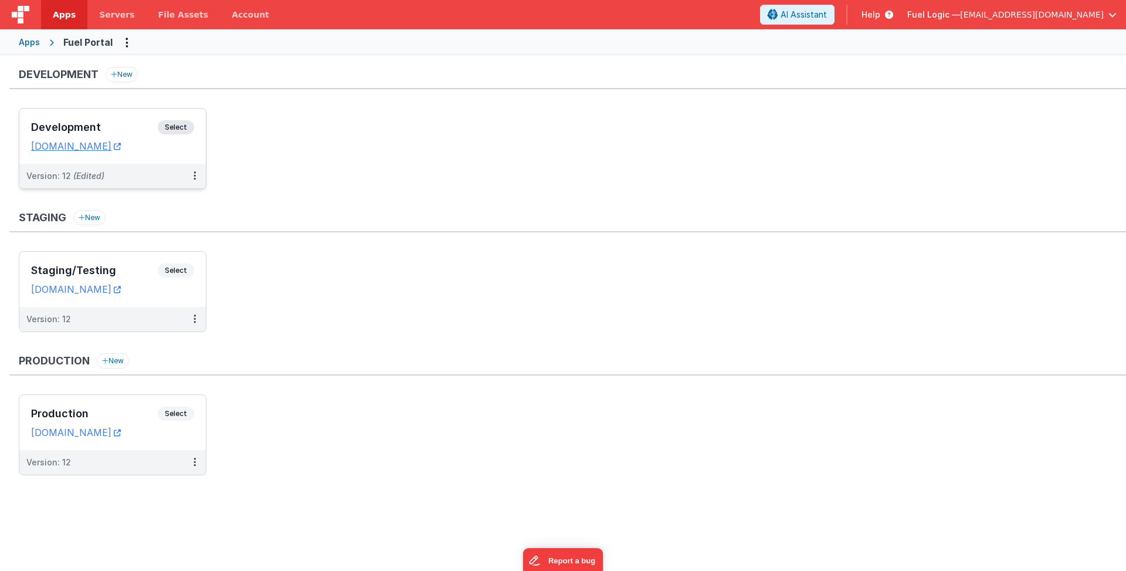
click at [109, 121] on h3 "Development" at bounding box center [94, 127] width 127 height 12
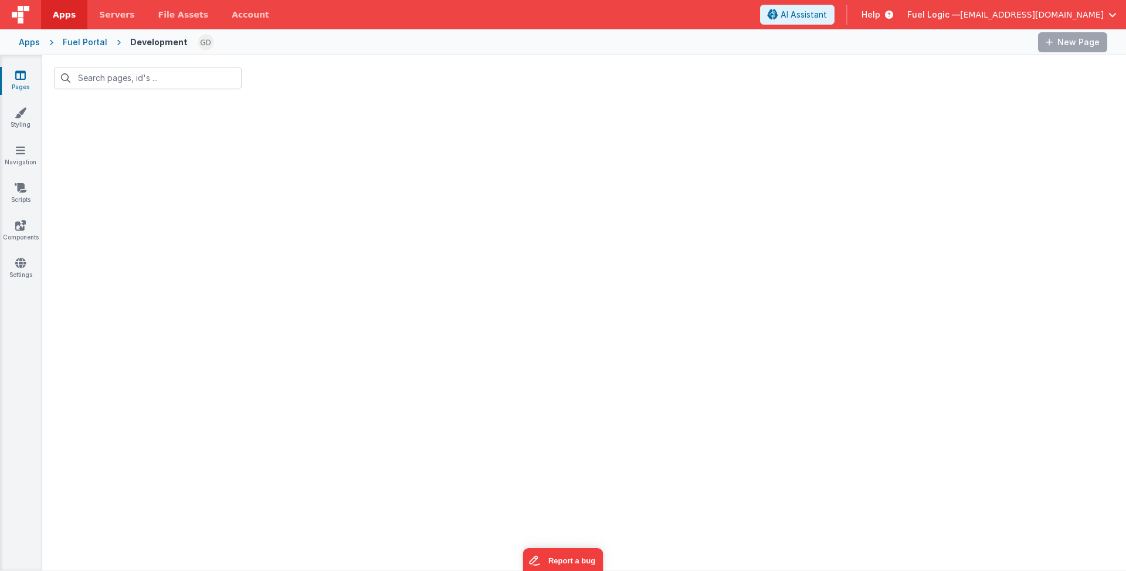
type input "deli"
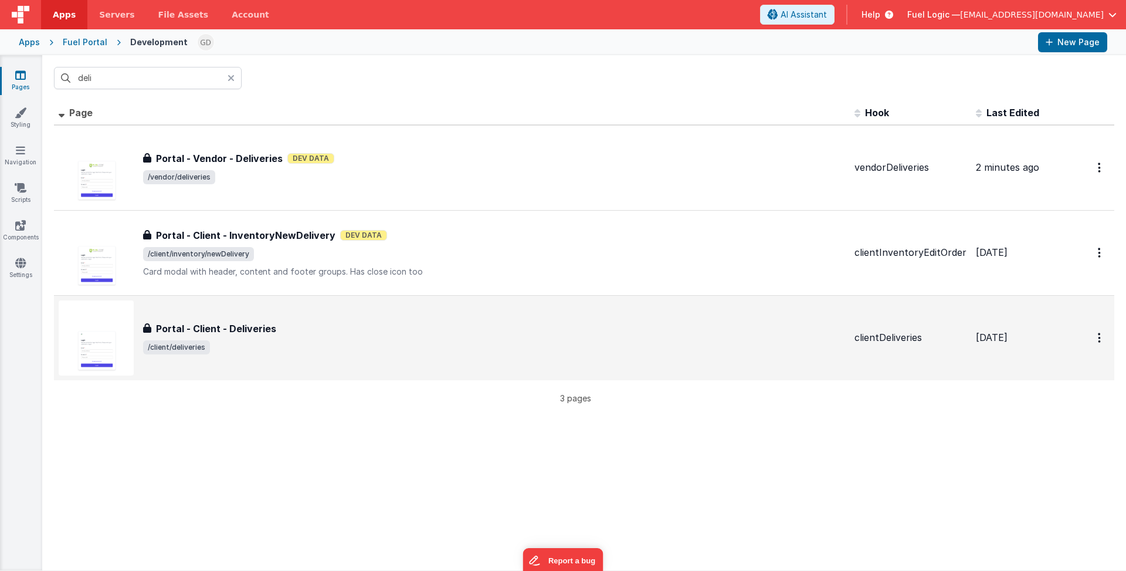
click at [321, 329] on div "Portal - Client - Deliveries" at bounding box center [494, 328] width 702 height 14
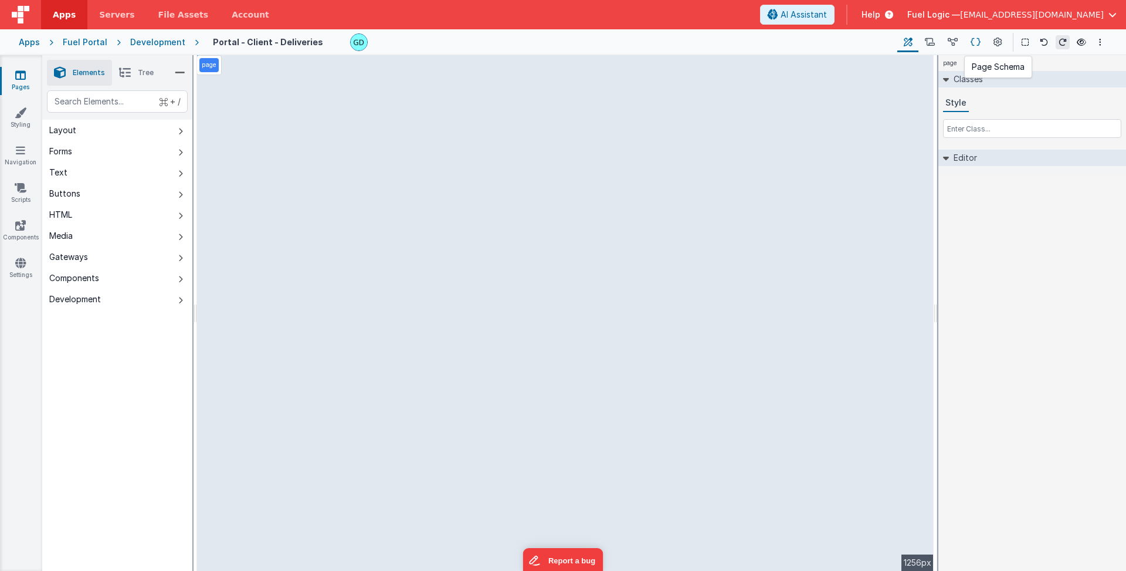
click at [821, 42] on icon at bounding box center [976, 42] width 10 height 12
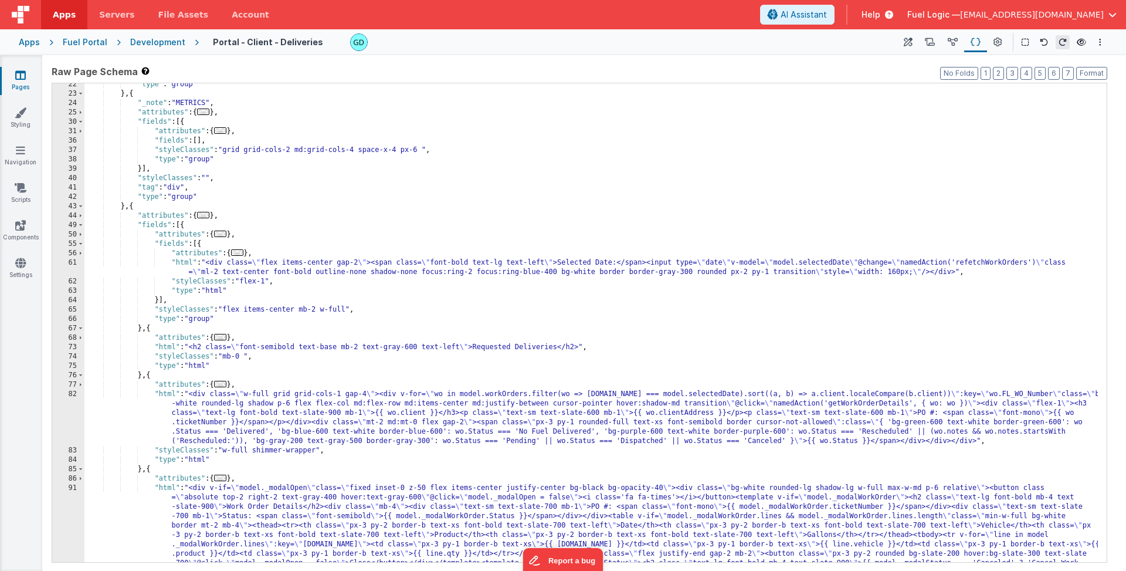
scroll to position [310, 0]
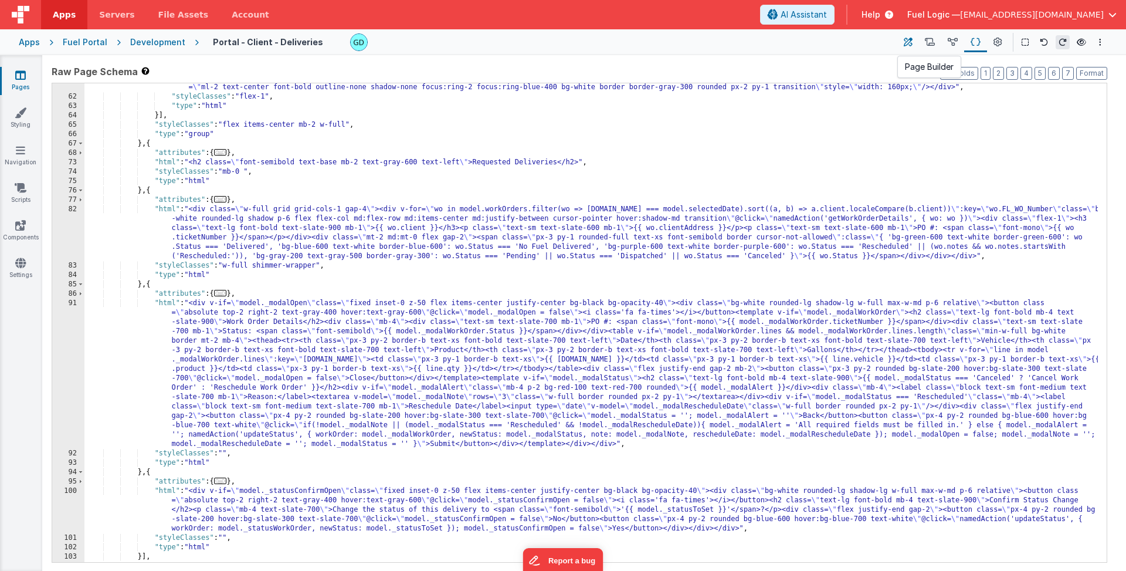
click at [821, 39] on icon at bounding box center [908, 42] width 9 height 12
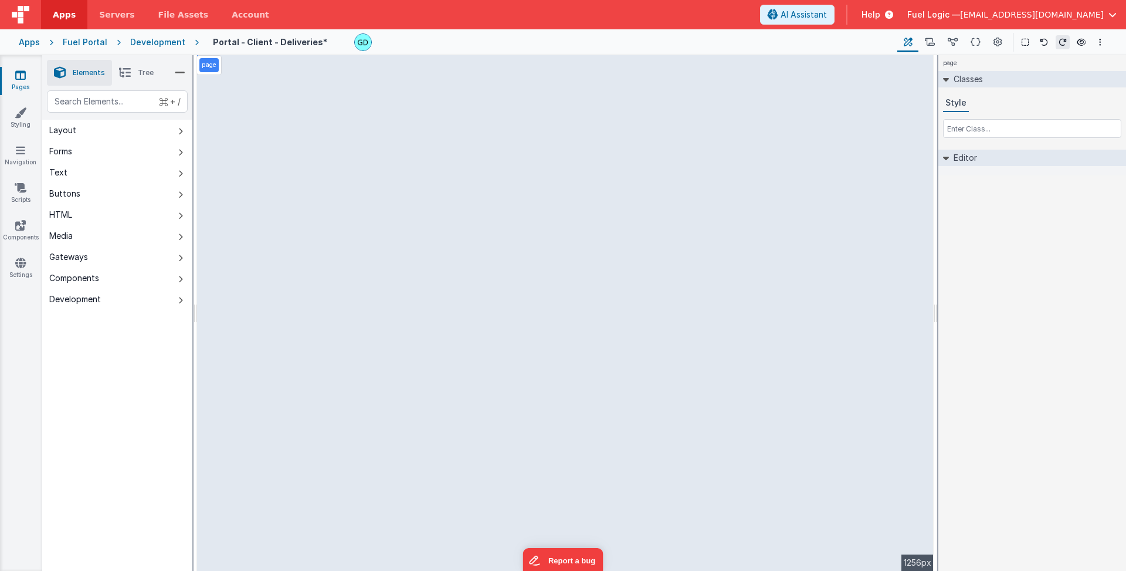
click at [386, 71] on div "page --> 1256px" at bounding box center [565, 312] width 737 height 515
click at [212, 65] on p "page" at bounding box center [209, 64] width 15 height 9
click at [322, 90] on div "page --> 1256px" at bounding box center [565, 312] width 737 height 515
click at [821, 84] on div "page --> 1256px" at bounding box center [565, 312] width 737 height 515
click at [133, 72] on li "Tree" at bounding box center [136, 73] width 49 height 26
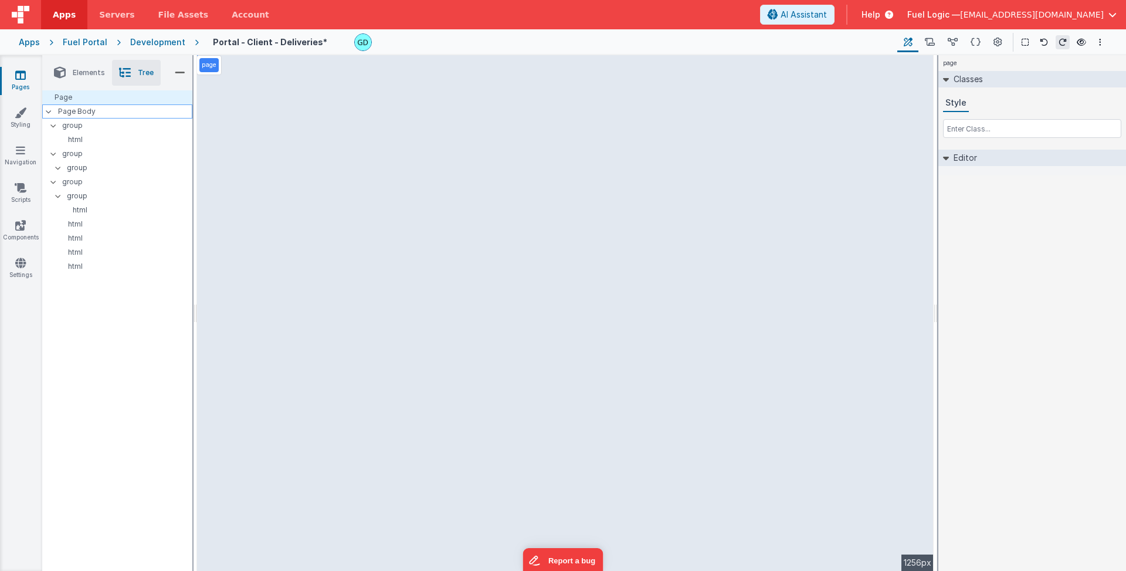
click at [132, 107] on p "Page Body" at bounding box center [125, 111] width 134 height 9
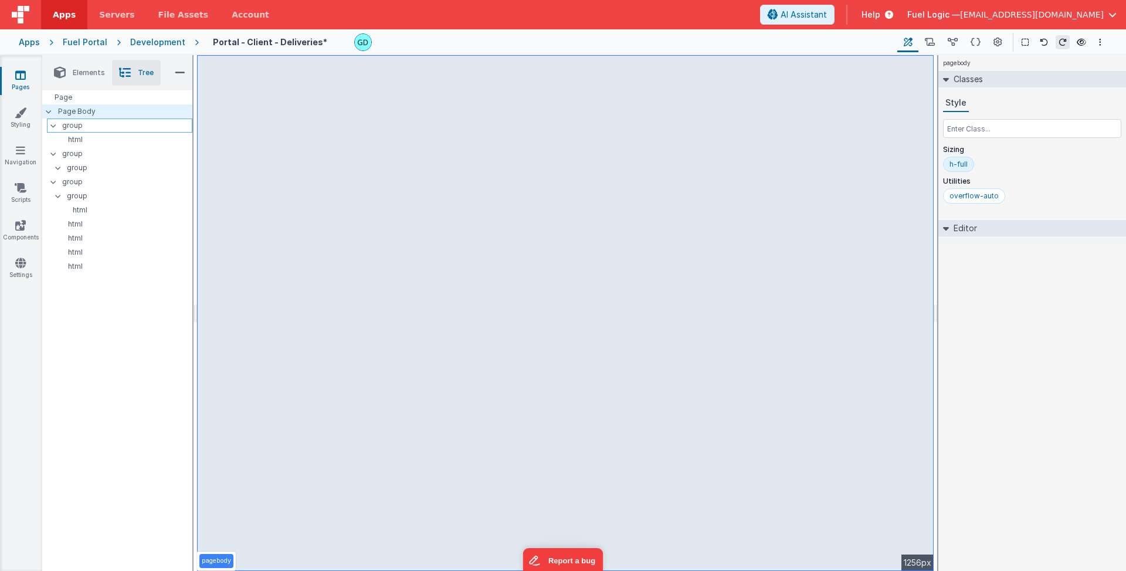
click at [128, 126] on p "group" at bounding box center [127, 125] width 130 height 13
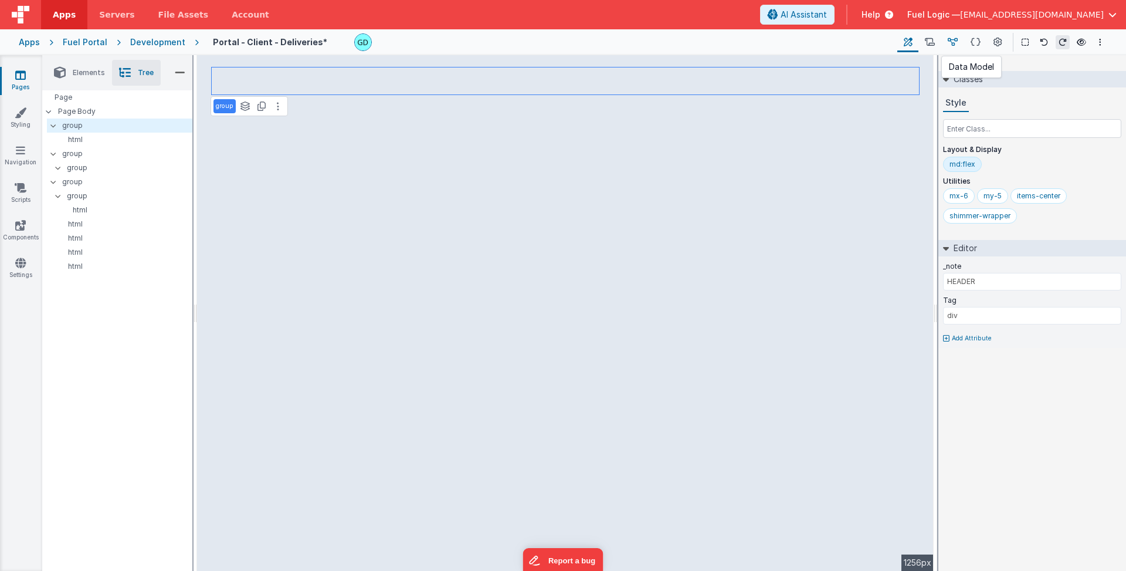
click at [821, 39] on icon at bounding box center [953, 42] width 10 height 12
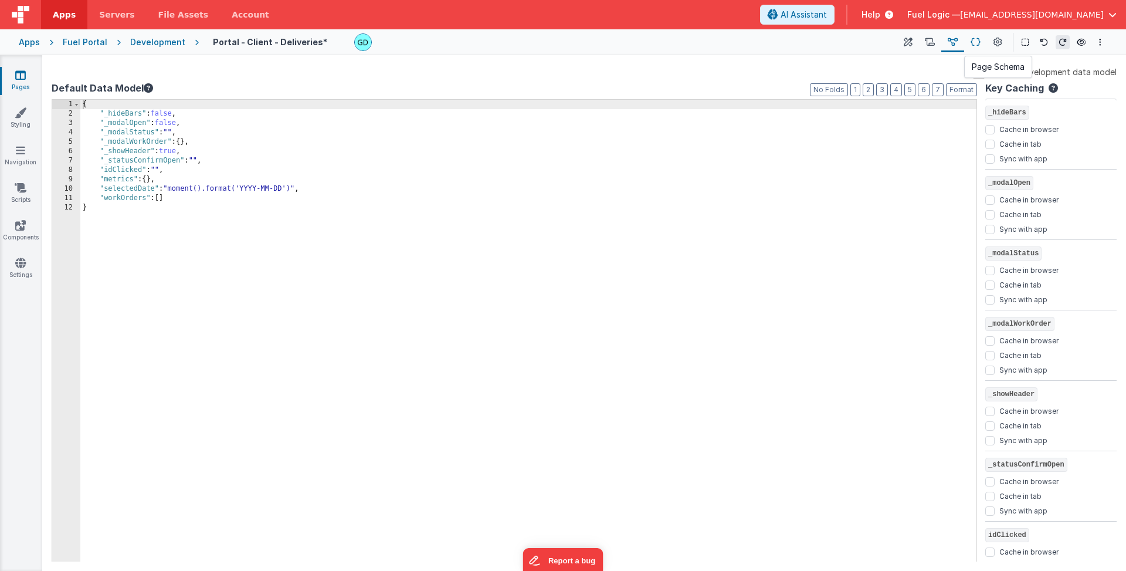
click at [821, 41] on icon at bounding box center [976, 42] width 10 height 12
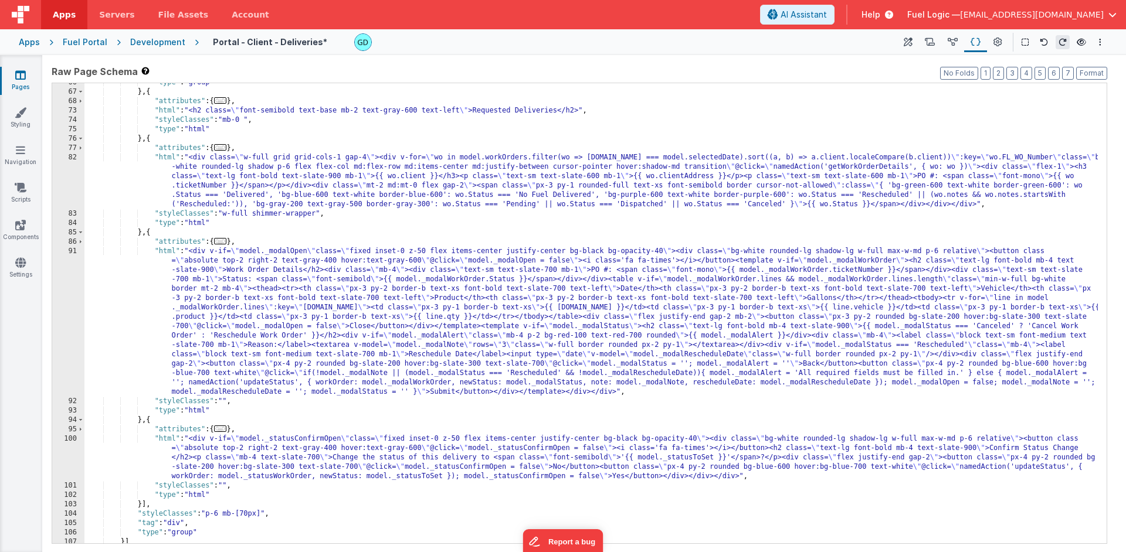
scroll to position [351, 0]
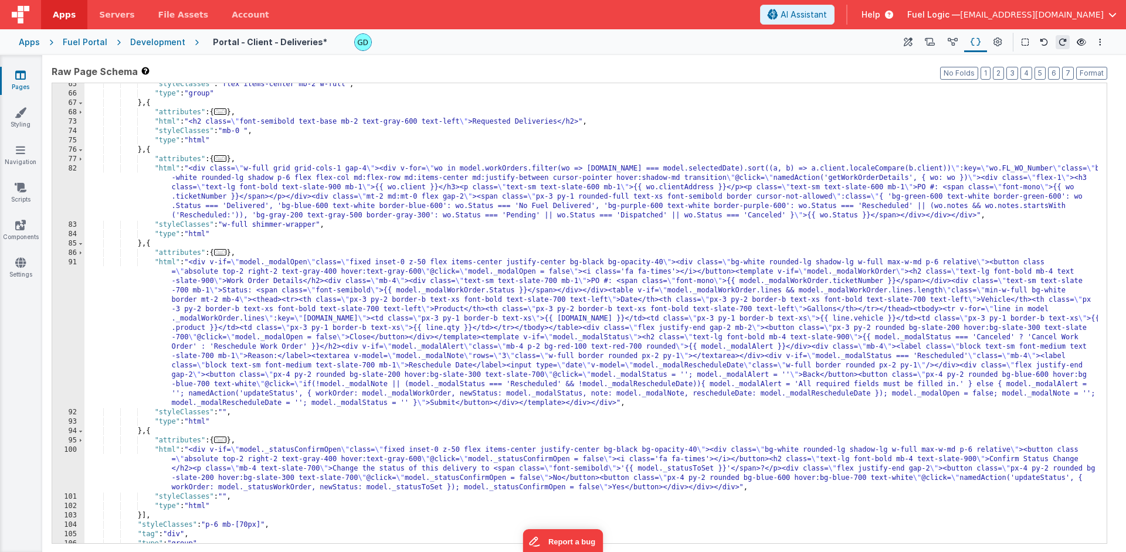
click at [240, 301] on div ""styleClasses" : "flex items-center mb-2 w-full" , "type" : "group" } , { "attr…" at bounding box center [590, 319] width 1013 height 479
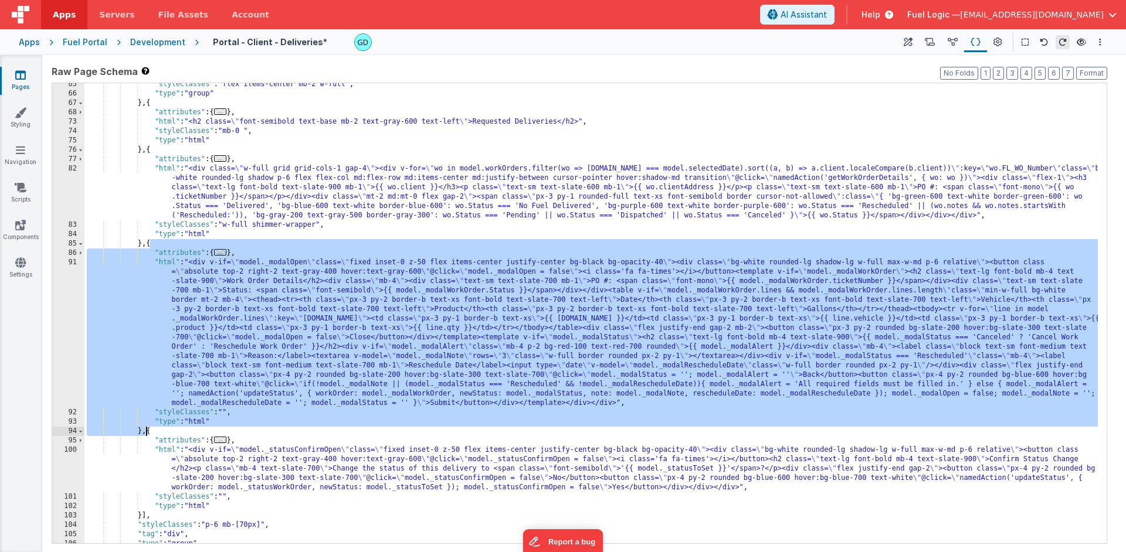
drag, startPoint x: 150, startPoint y: 245, endPoint x: 148, endPoint y: 429, distance: 184.7
click at [148, 429] on div ""styleClasses" : "flex items-center mb-2 w-full" , "type" : "group" } , { "attr…" at bounding box center [590, 319] width 1013 height 479
click at [164, 43] on div "Development" at bounding box center [157, 42] width 55 height 12
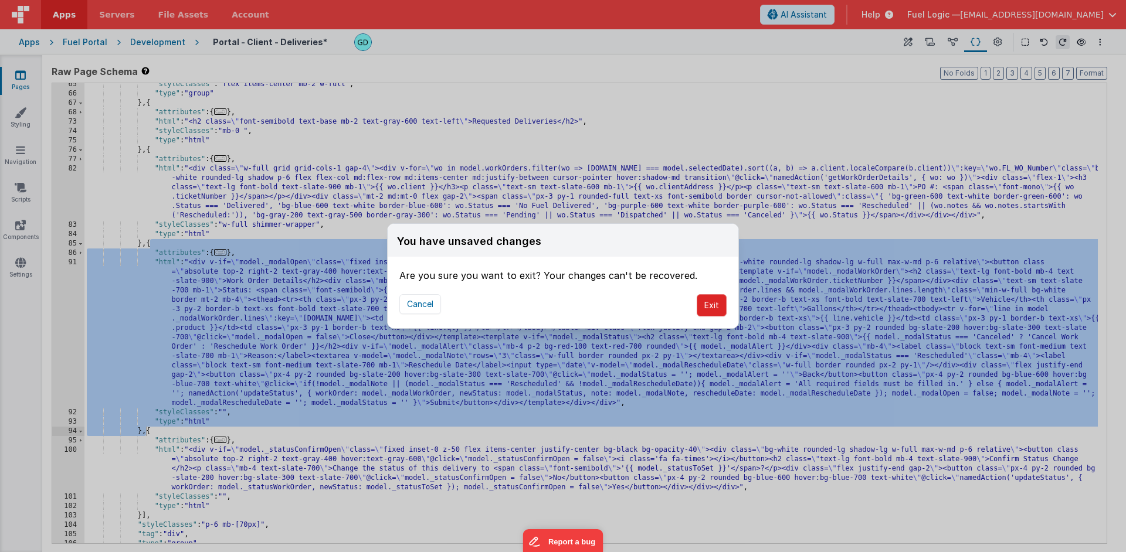
click at [721, 307] on button "Exit" at bounding box center [712, 305] width 30 height 22
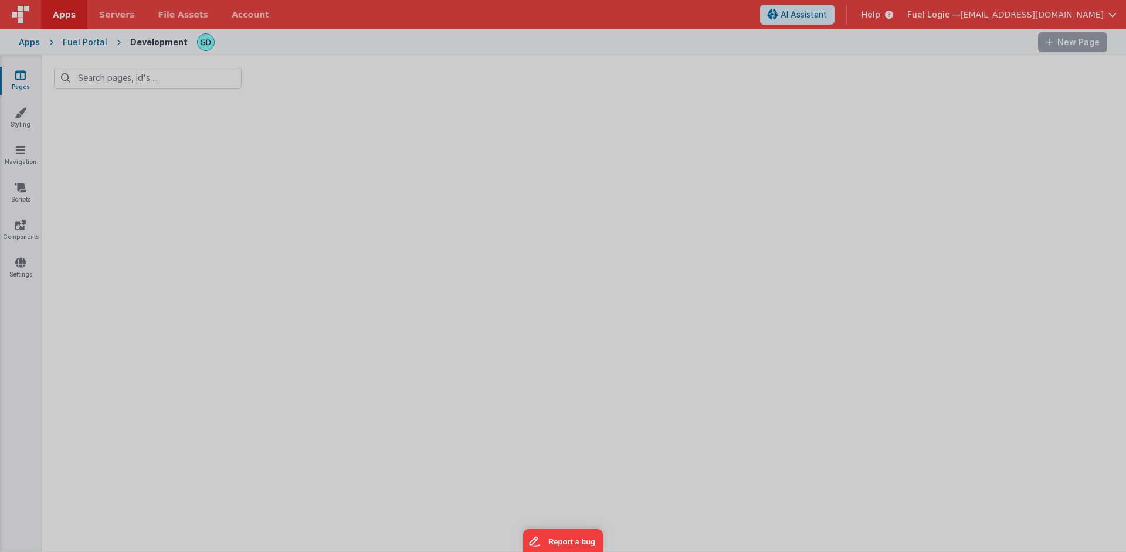
type input "deli"
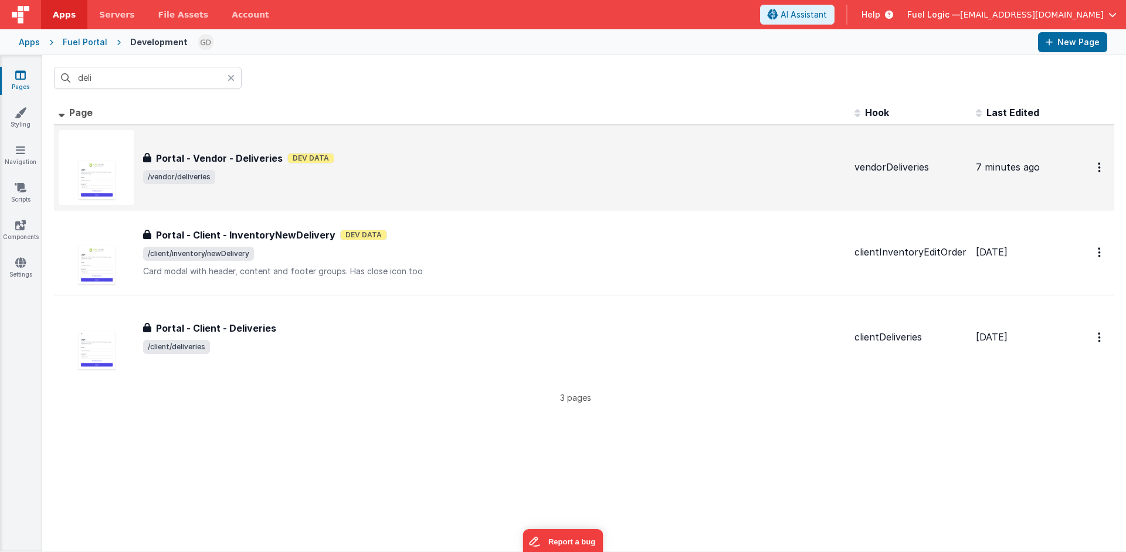
click at [382, 154] on div "Portal - Vendor - Deliveries Dev Data" at bounding box center [494, 158] width 702 height 14
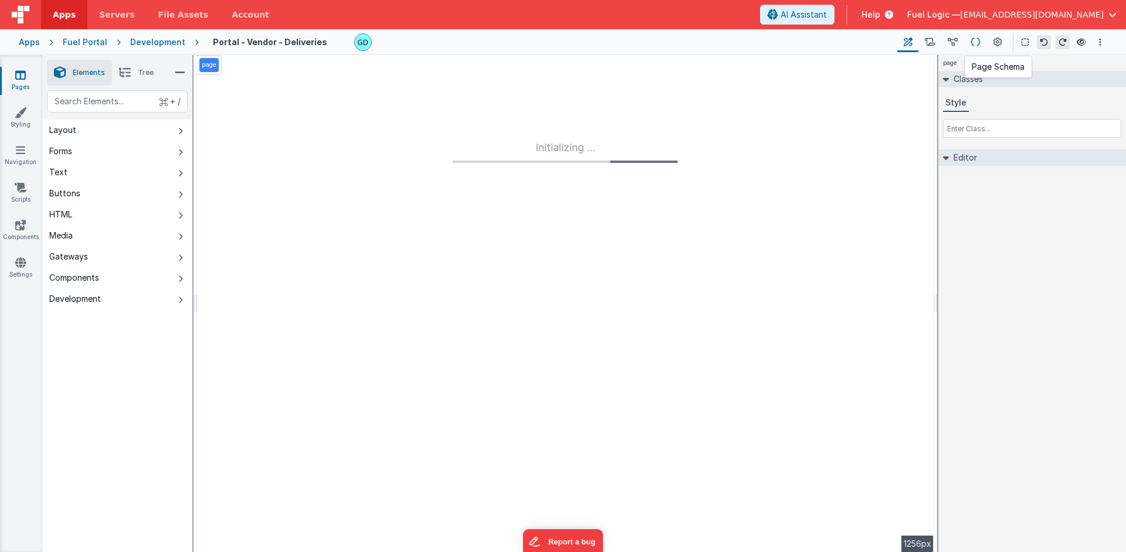
click at [821, 40] on button at bounding box center [975, 42] width 23 height 20
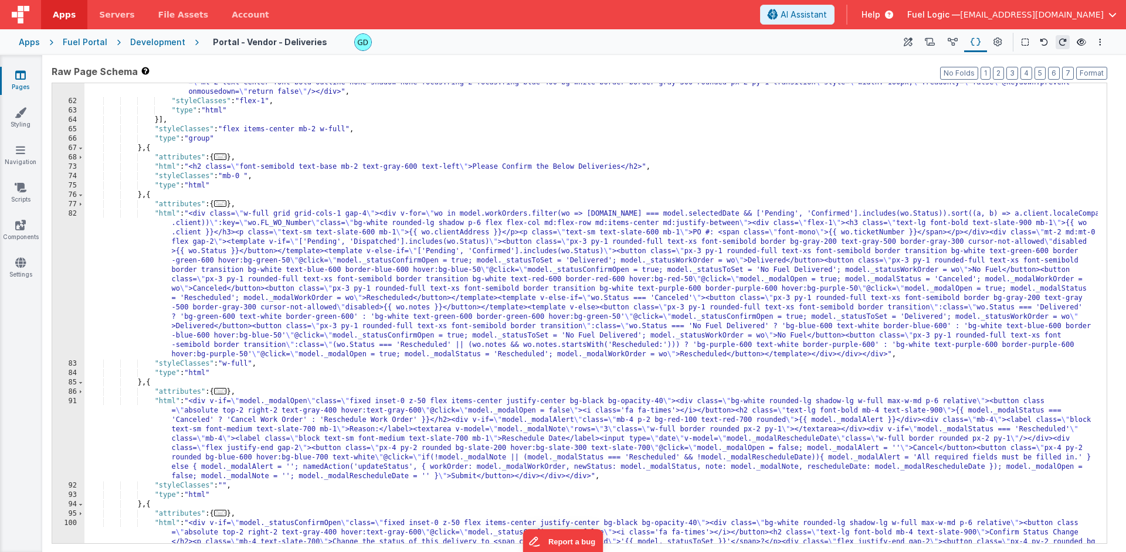
scroll to position [422, 0]
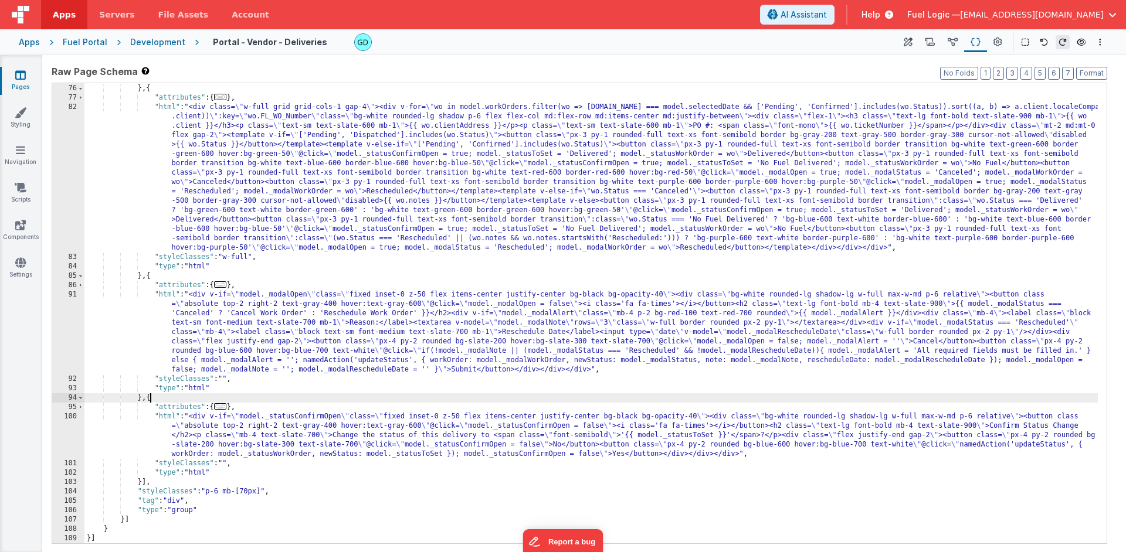
click at [150, 398] on div ""type" : "html" } , { "attributes" : { ... } , "html" : "<div class= \" w-full …" at bounding box center [590, 313] width 1013 height 479
click at [821, 96] on input at bounding box center [974, 93] width 120 height 15
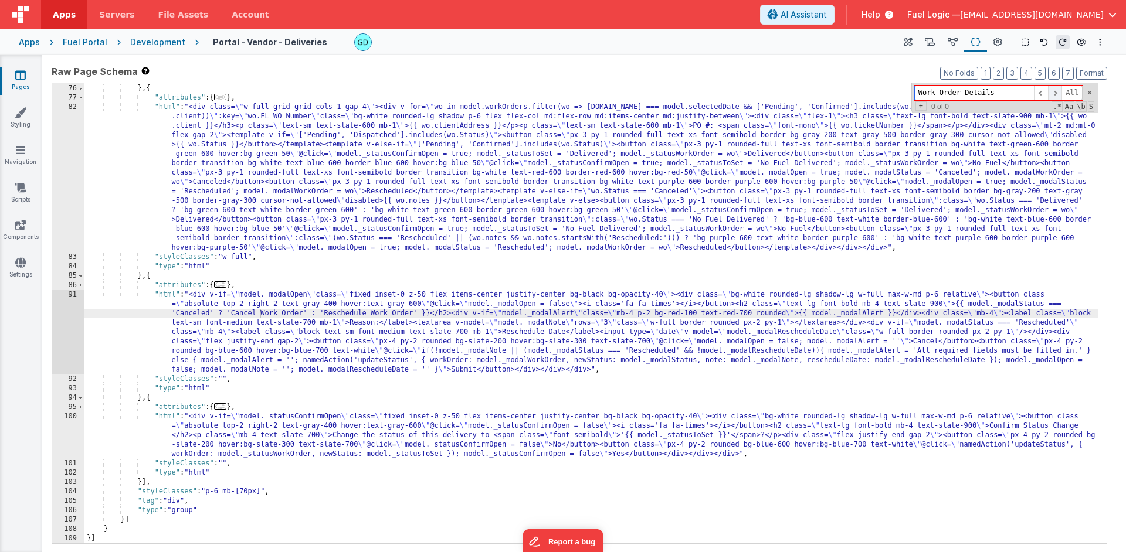
click at [821, 93] on span at bounding box center [1055, 93] width 14 height 15
click at [782, 311] on div ""type" : "html" } , { "attributes" : { ... } , "html" : "<div class= \" w-full …" at bounding box center [590, 313] width 1013 height 479
click at [821, 94] on span at bounding box center [1089, 93] width 8 height 8
click at [293, 394] on div ""type" : "html" } , { "attributes" : { ... } , "html" : "<div class= \" w-full …" at bounding box center [590, 313] width 1013 height 479
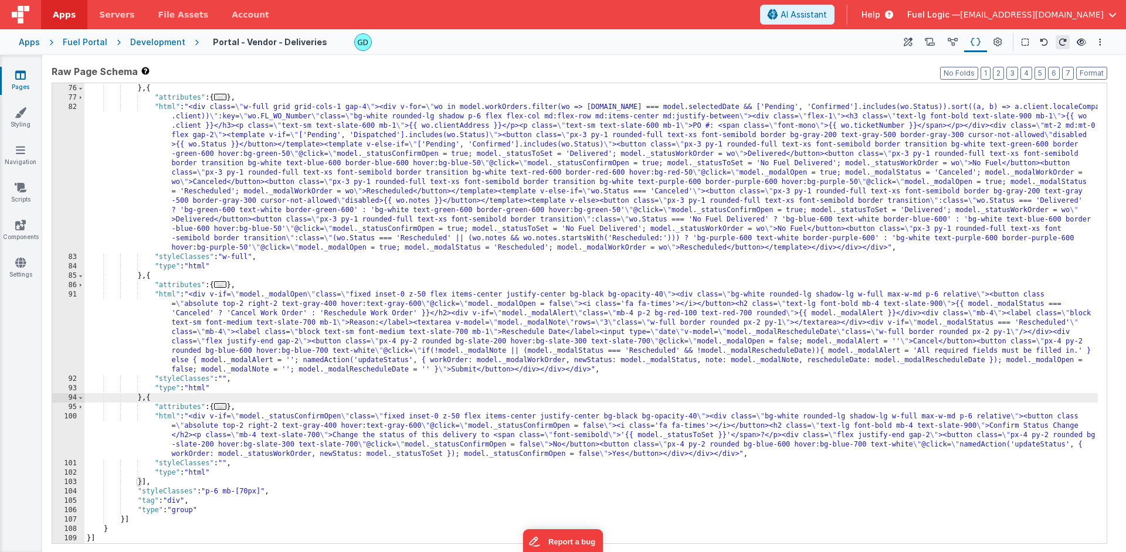
click at [150, 399] on div ""type" : "html" } , { "attributes" : { ... } , "html" : "<div class= \" w-full …" at bounding box center [590, 313] width 1013 height 479
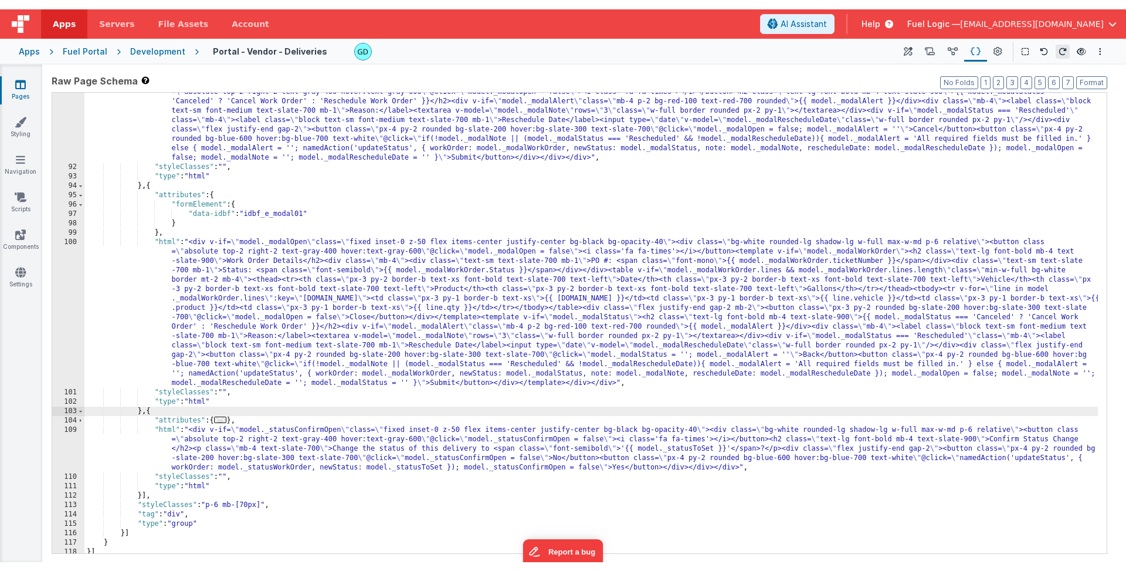
scroll to position [629, 0]
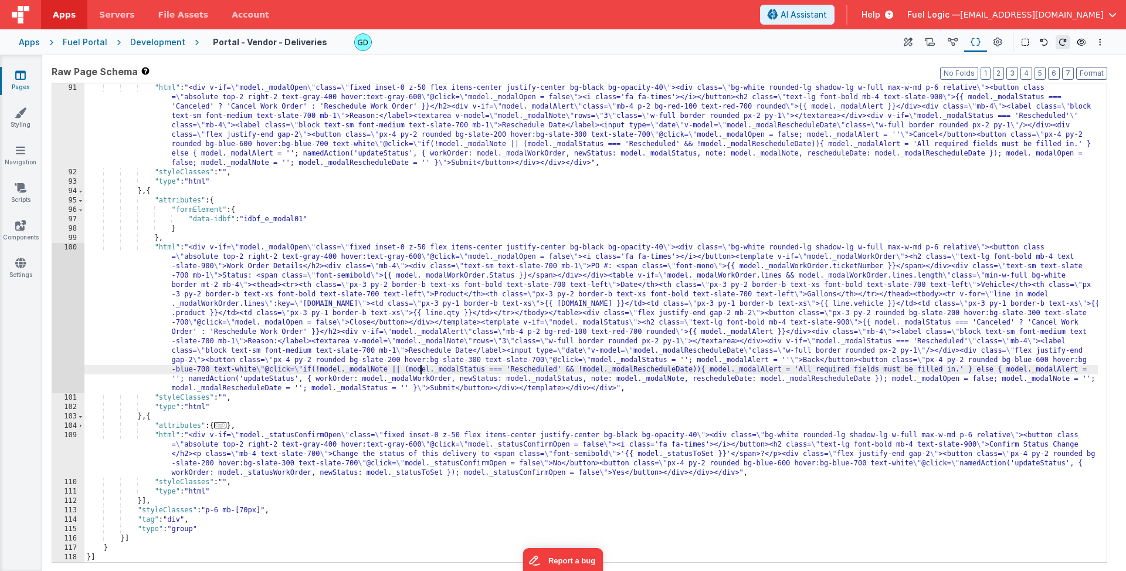
click at [422, 369] on div ""html" : "<div v-if= \" model._modalOpen \" class= \" fixed inset-0 z-50 flex i…" at bounding box center [590, 369] width 1013 height 572
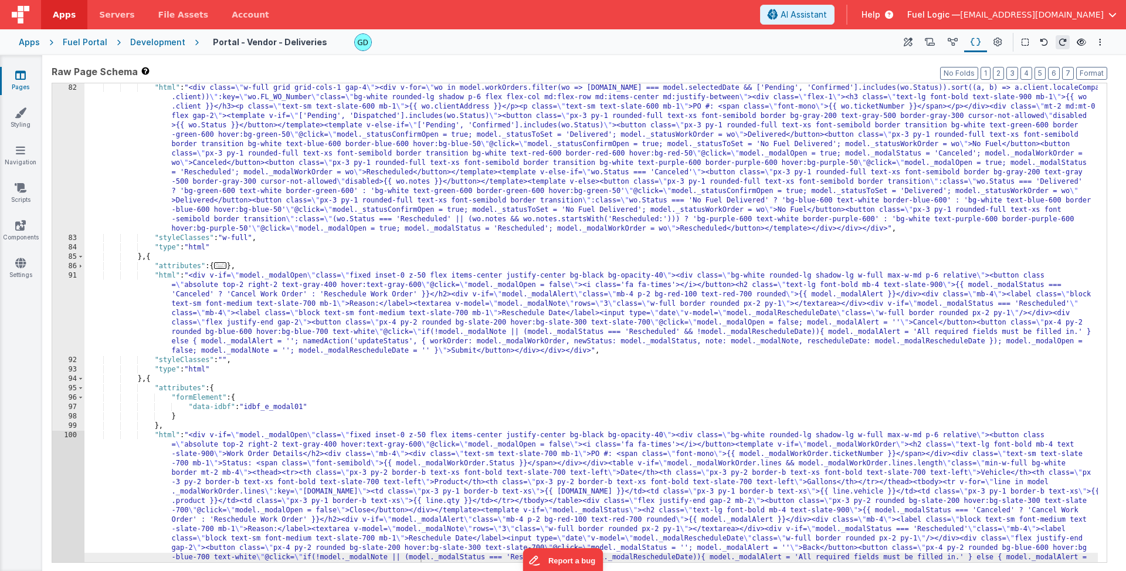
scroll to position [441, 0]
click at [287, 434] on div ""html" : "<div class= \" w-full grid grid-cols-1 gap-4 \" ><div v-for= \" wo in…" at bounding box center [590, 472] width 1013 height 779
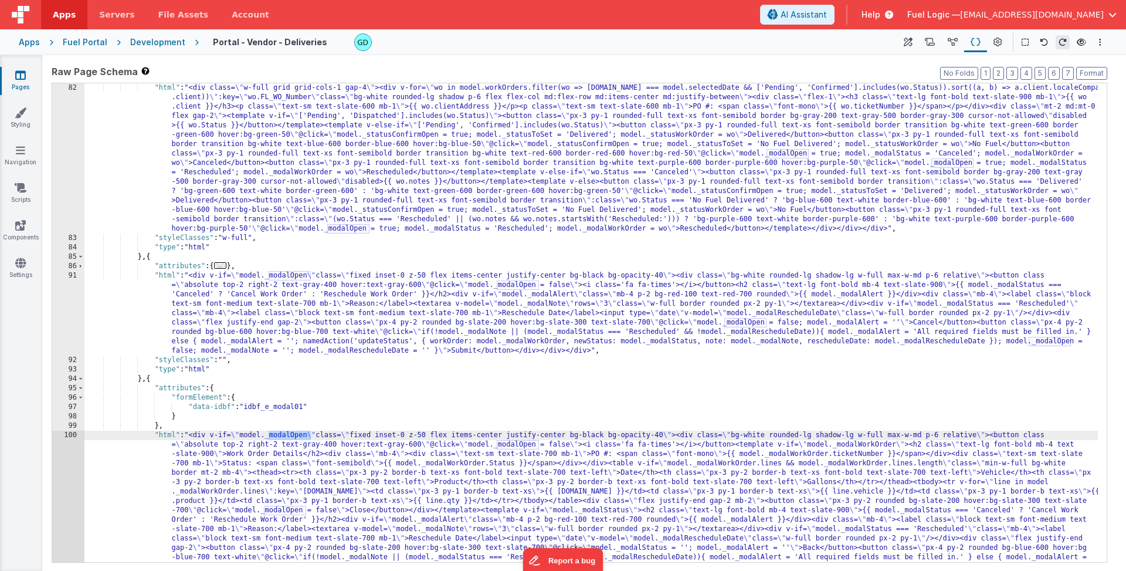
type input "_modalOpen"
click at [821, 95] on span at bounding box center [1055, 93] width 14 height 15
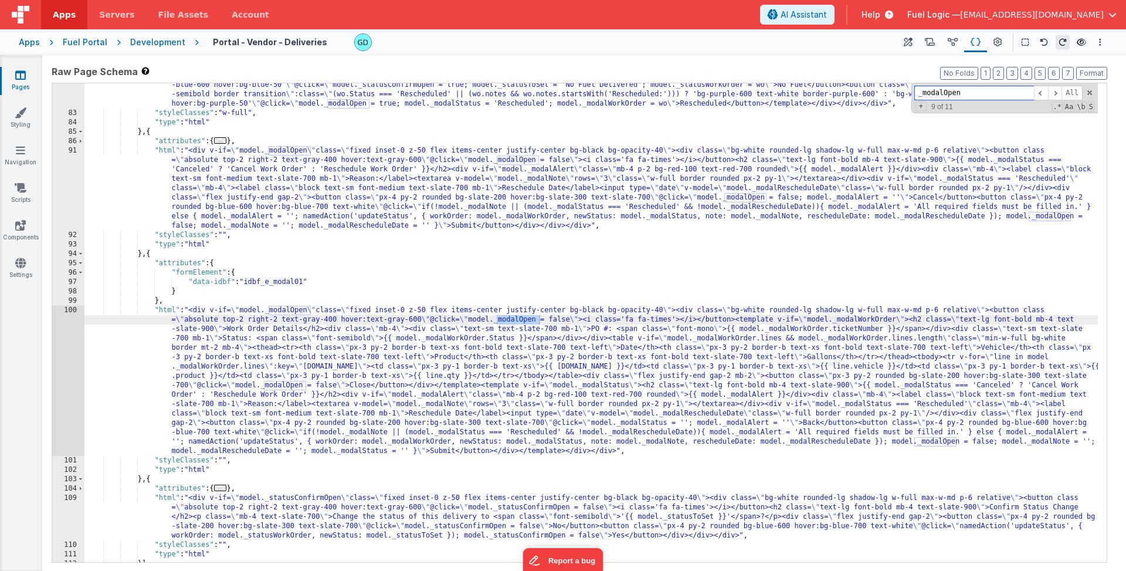
scroll to position [629, 0]
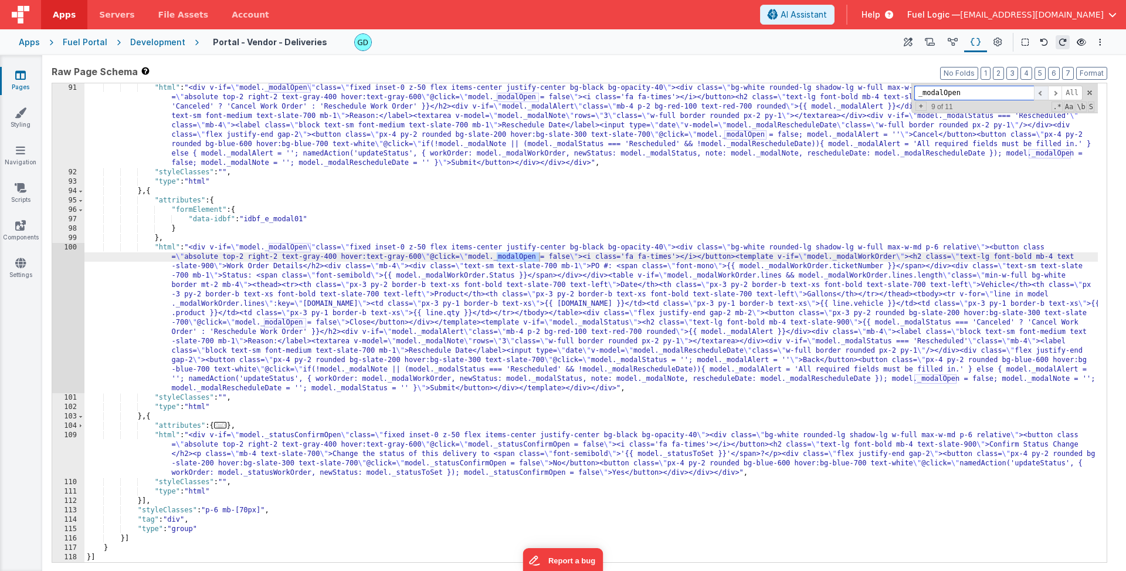
click at [821, 94] on span at bounding box center [1041, 93] width 14 height 15
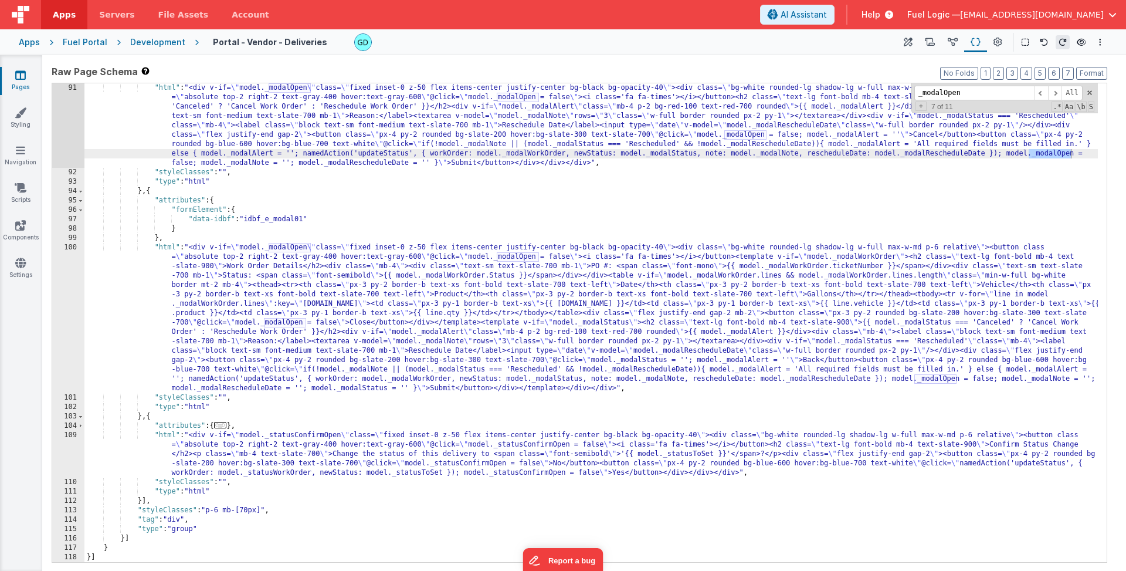
click at [304, 269] on div ""html" : "<div v-if= \" model._modalOpen \" class= \" fixed inset-0 z-50 flex i…" at bounding box center [590, 369] width 1013 height 572
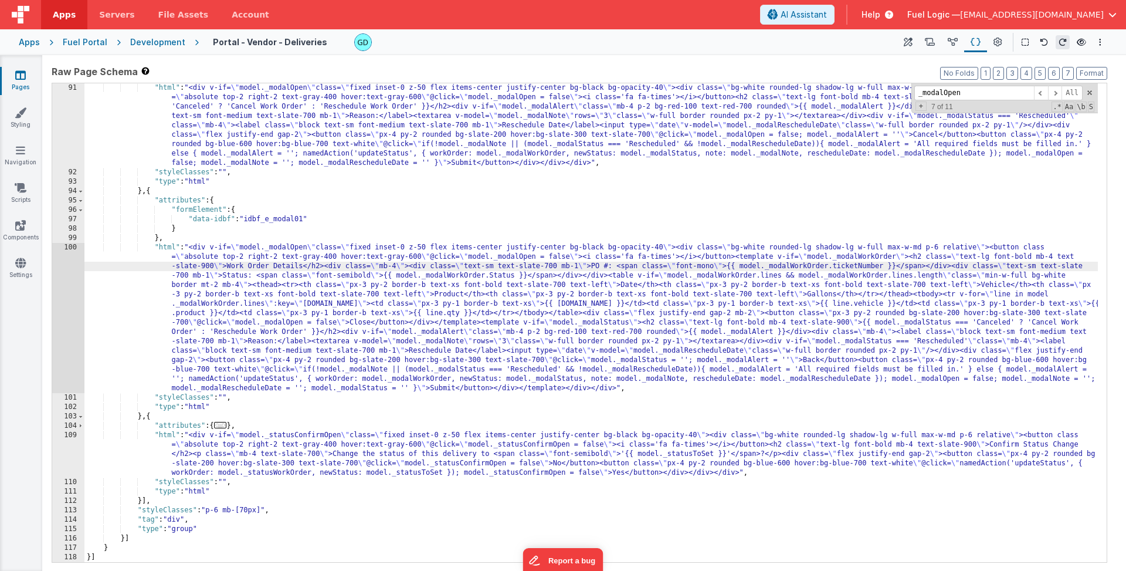
click at [308, 246] on div ""html" : "<div v-if= \" model._modalOpen \" class= \" fixed inset-0 z-50 flex i…" at bounding box center [590, 369] width 1013 height 572
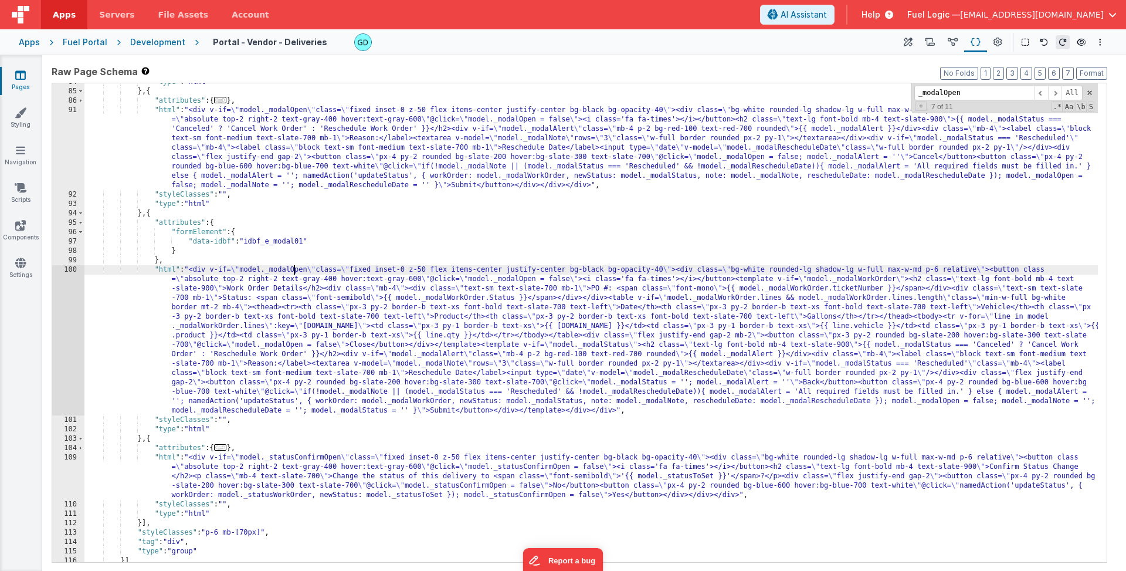
scroll to position [595, 0]
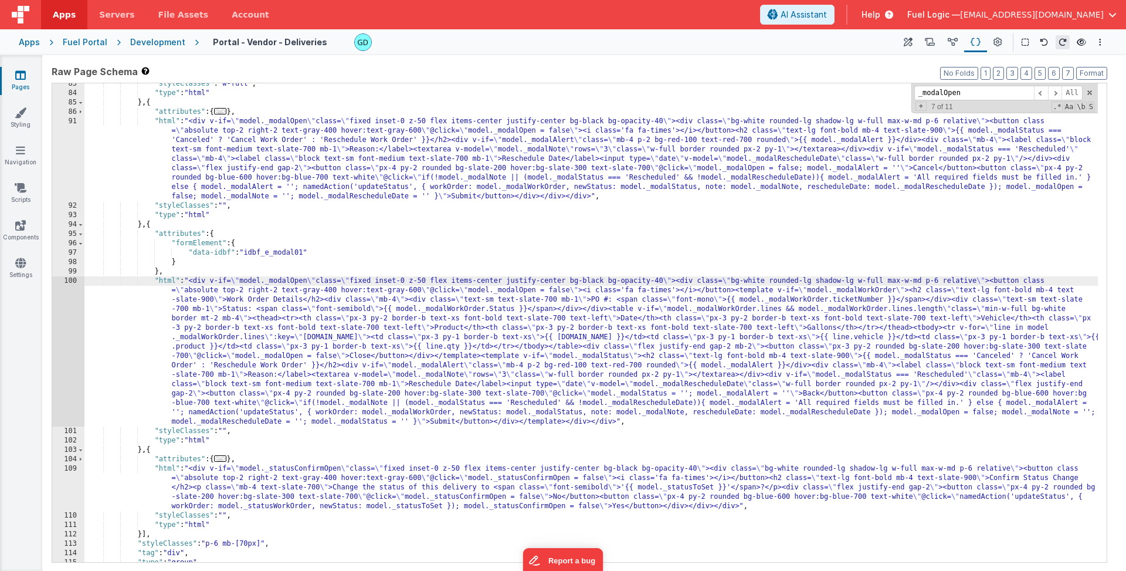
click at [225, 113] on span "..." at bounding box center [220, 111] width 13 height 6
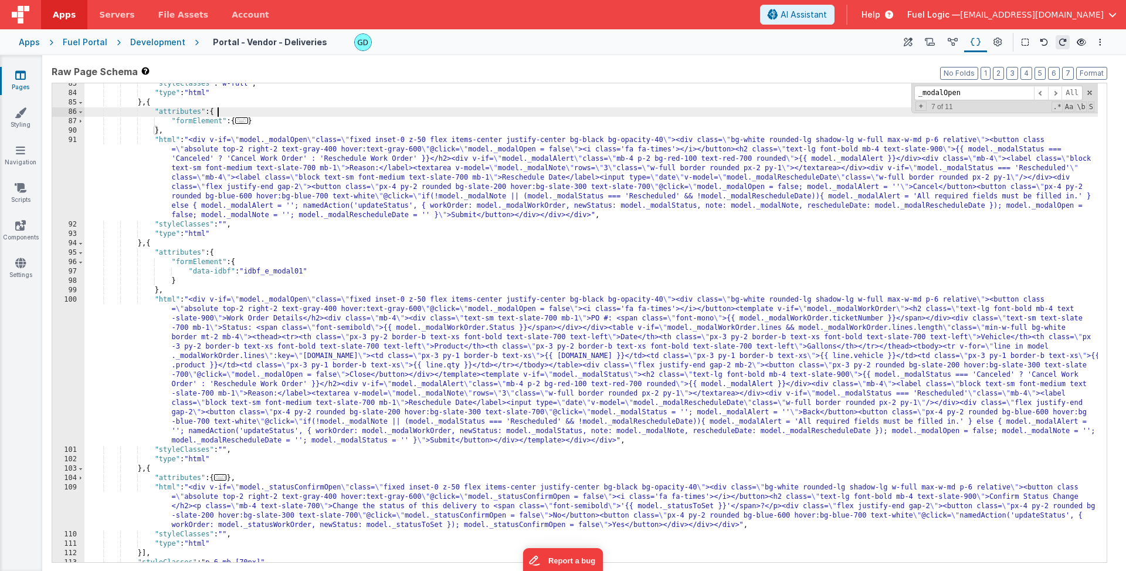
click at [244, 123] on span "..." at bounding box center [241, 120] width 13 height 6
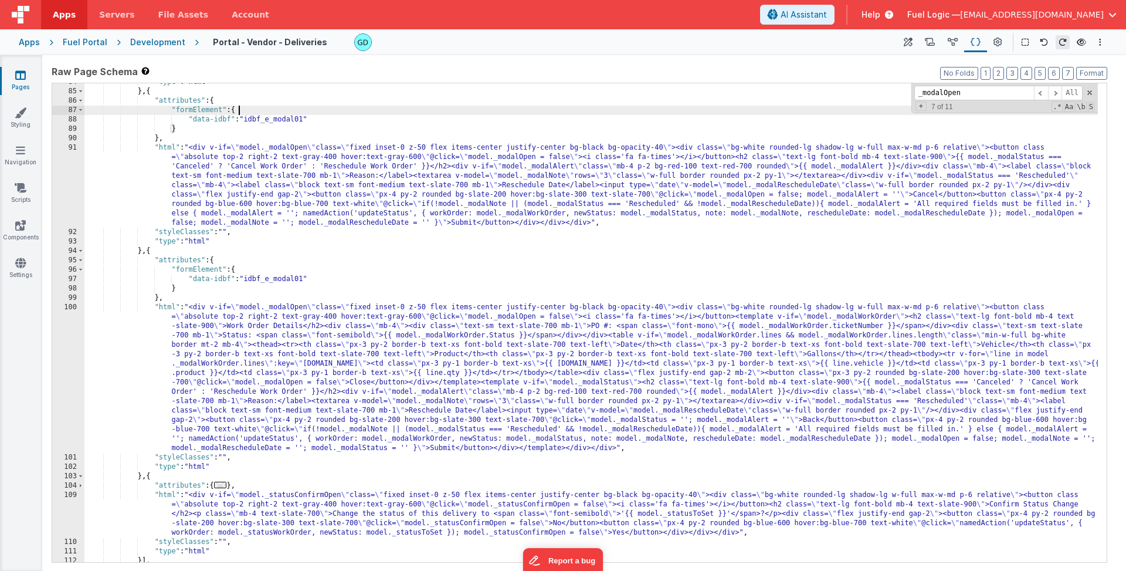
scroll to position [606, 0]
